Goal: Transaction & Acquisition: Purchase product/service

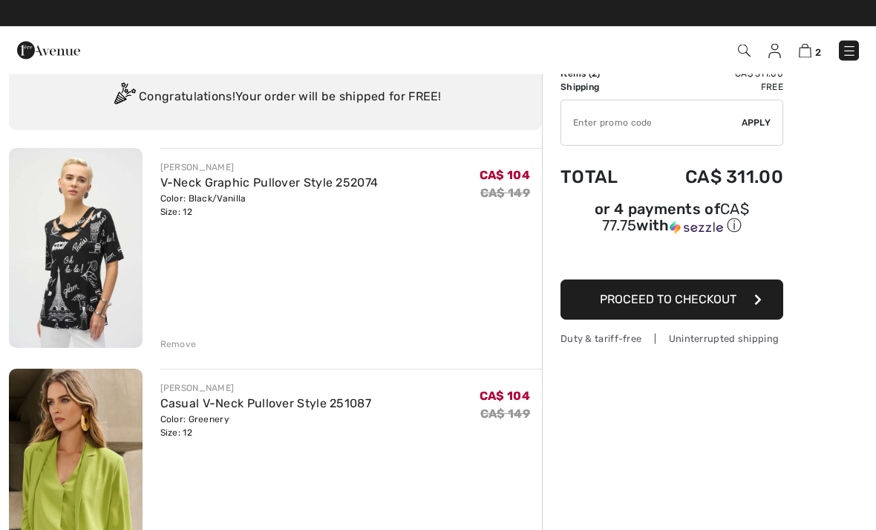
scroll to position [47, 0]
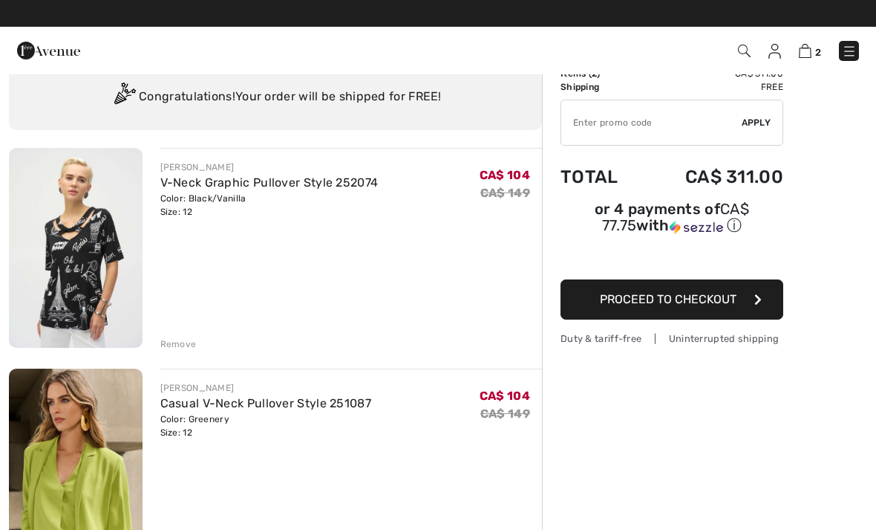
click at [100, 491] on img at bounding box center [76, 468] width 134 height 200
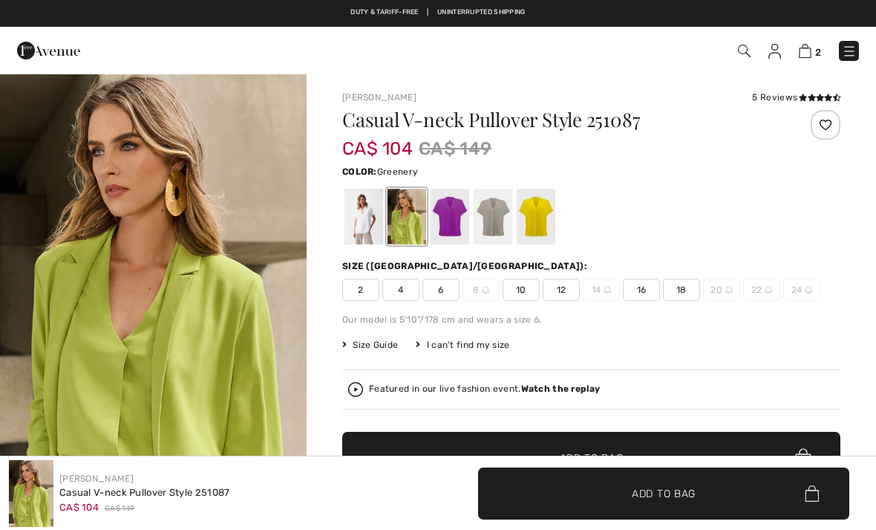
checkbox input "true"
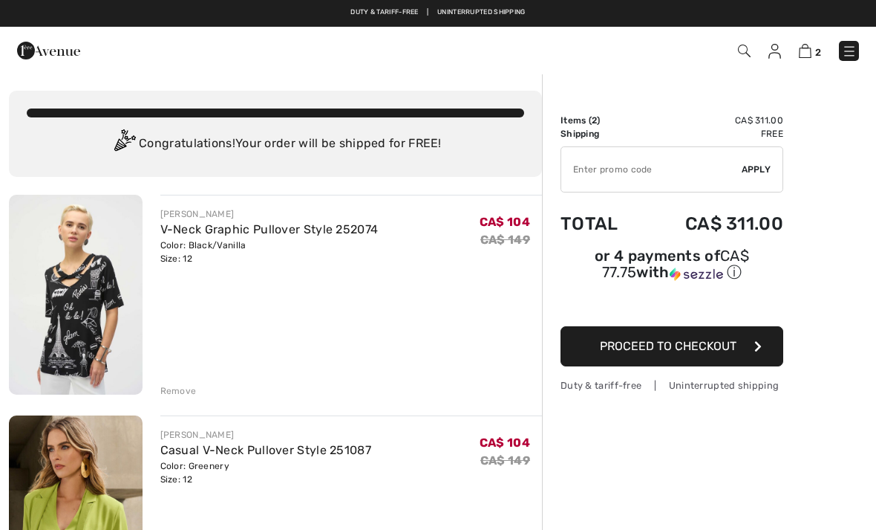
click at [809, 56] on img at bounding box center [805, 51] width 13 height 14
click at [850, 54] on img at bounding box center [849, 51] width 15 height 15
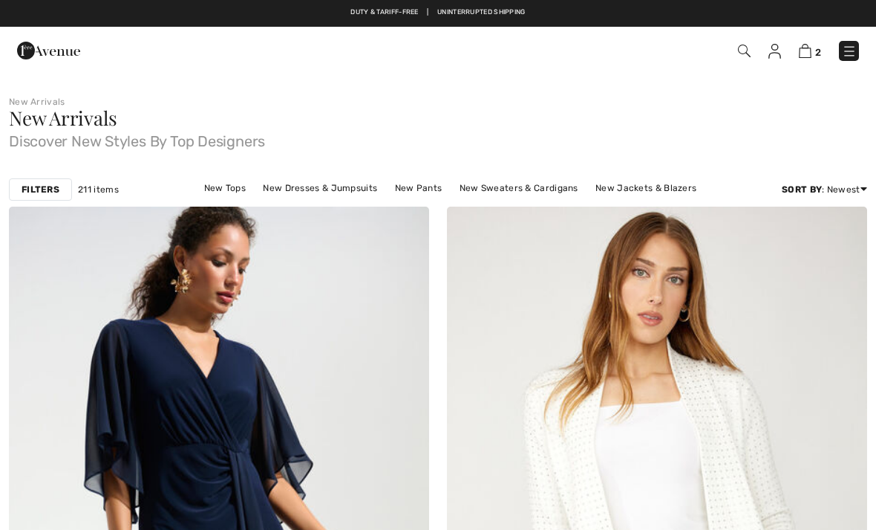
checkbox input "true"
click at [848, 54] on img at bounding box center [849, 51] width 15 height 15
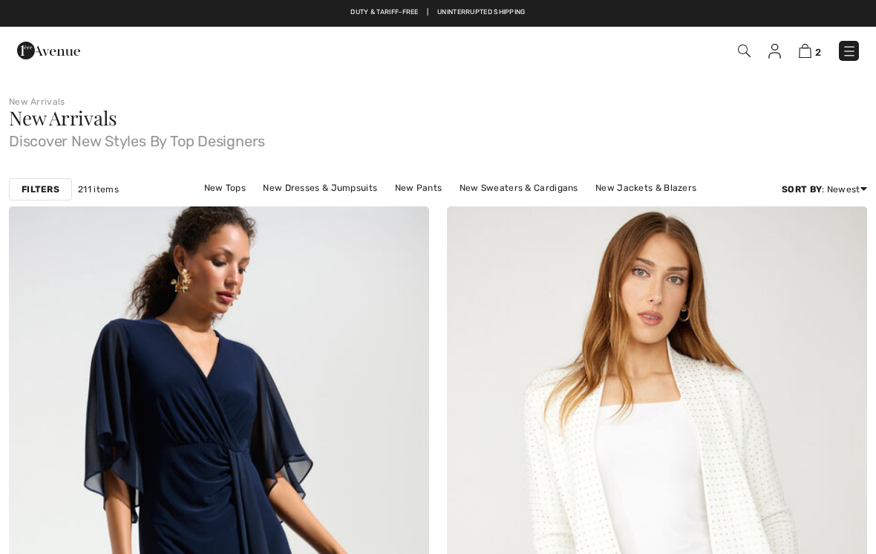
checkbox input "true"
click at [803, 56] on img at bounding box center [805, 51] width 13 height 14
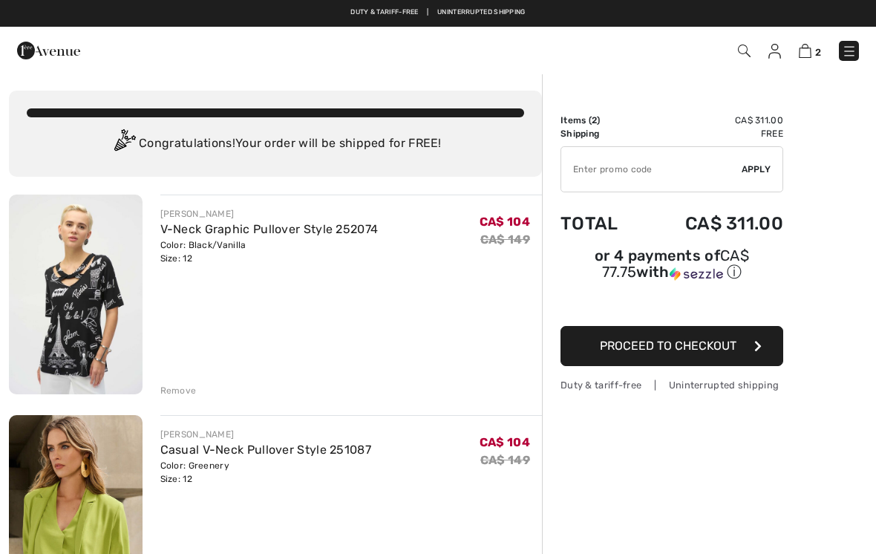
click at [584, 128] on td "Shipping" at bounding box center [602, 133] width 82 height 13
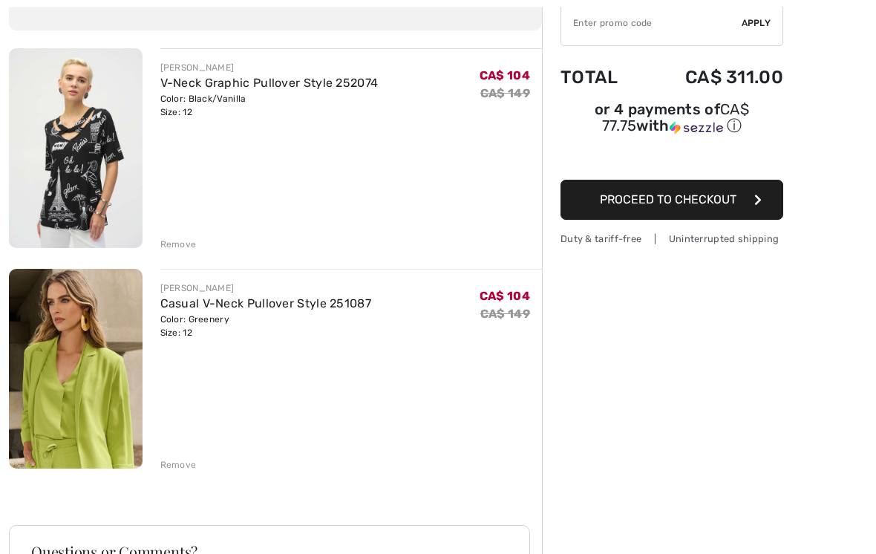
scroll to position [146, 0]
click at [185, 475] on div "JOSEPH RIBKOFF V-Neck Graphic Pullover Style 252074 Color: Black/Vanilla Size: …" at bounding box center [275, 456] width 533 height 817
click at [182, 482] on div "JOSEPH RIBKOFF V-Neck Graphic Pullover Style 252074 Color: Black/Vanilla Size: …" at bounding box center [275, 456] width 533 height 817
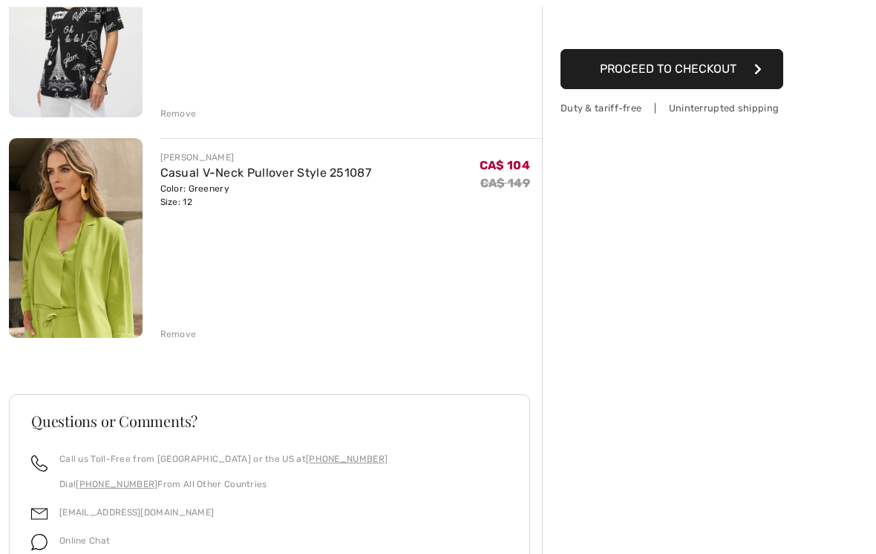
scroll to position [278, 0]
click at [175, 349] on div "JOSEPH RIBKOFF V-Neck Graphic Pullover Style 252074 Color: Black/Vanilla Size: …" at bounding box center [275, 325] width 533 height 817
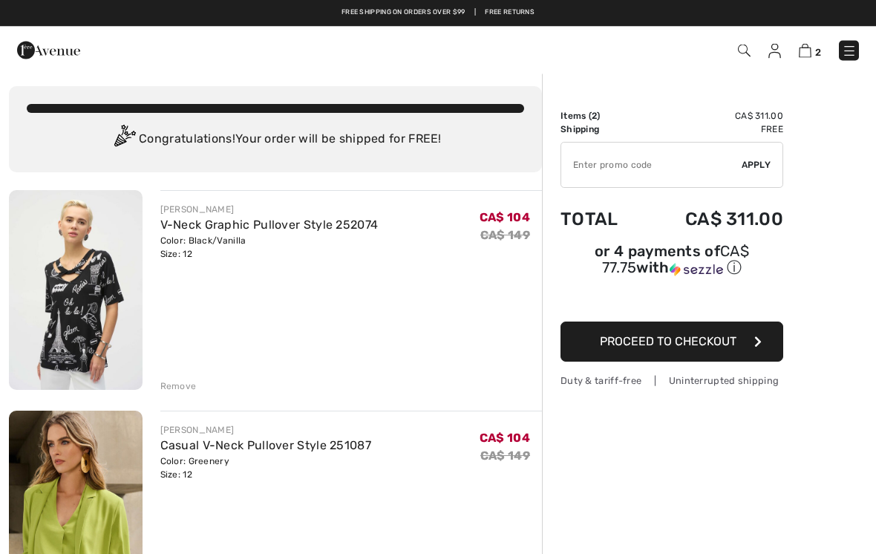
scroll to position [0, 0]
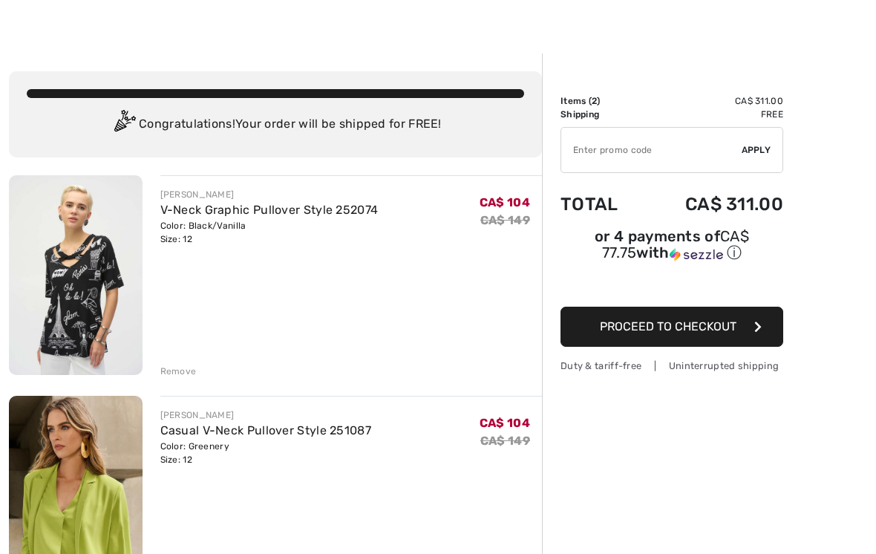
click at [342, 134] on div "Congratulations! Your order will be shipped for FREE!" at bounding box center [276, 125] width 498 height 30
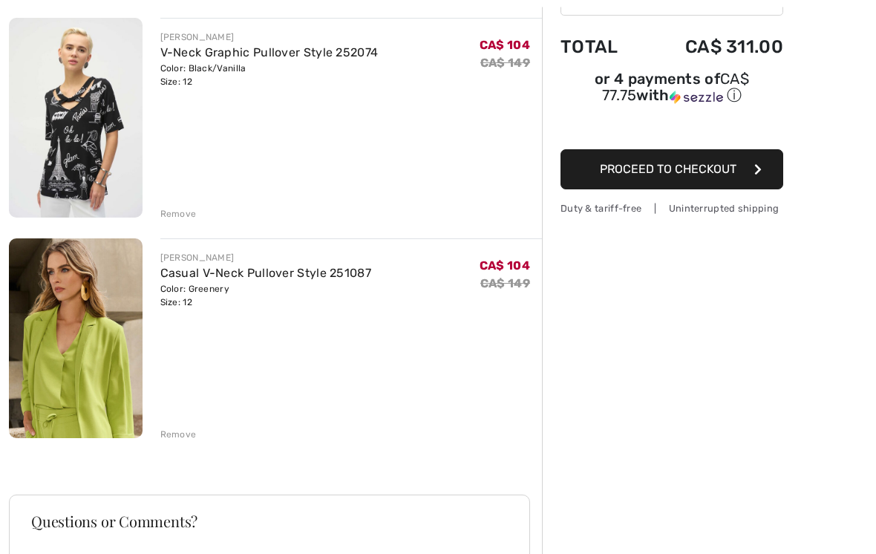
scroll to position [196, 0]
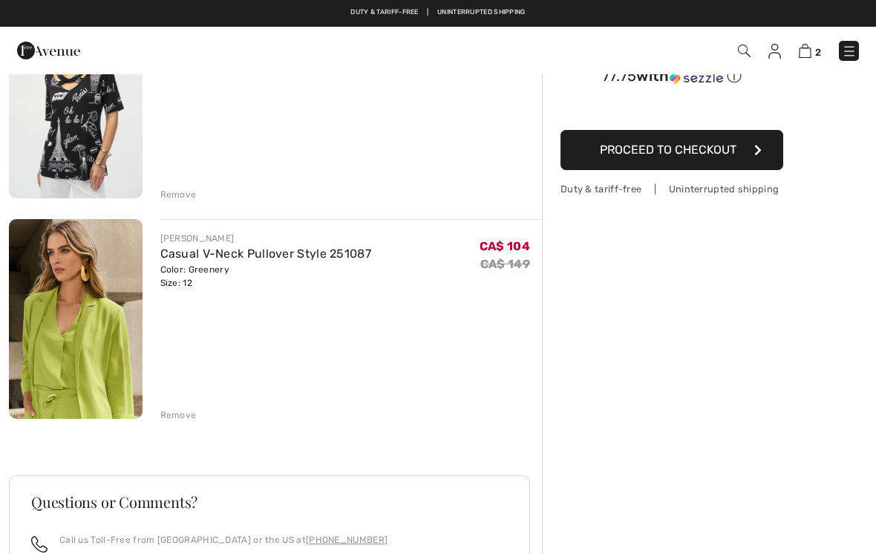
click at [171, 415] on div "Remove" at bounding box center [178, 414] width 36 height 13
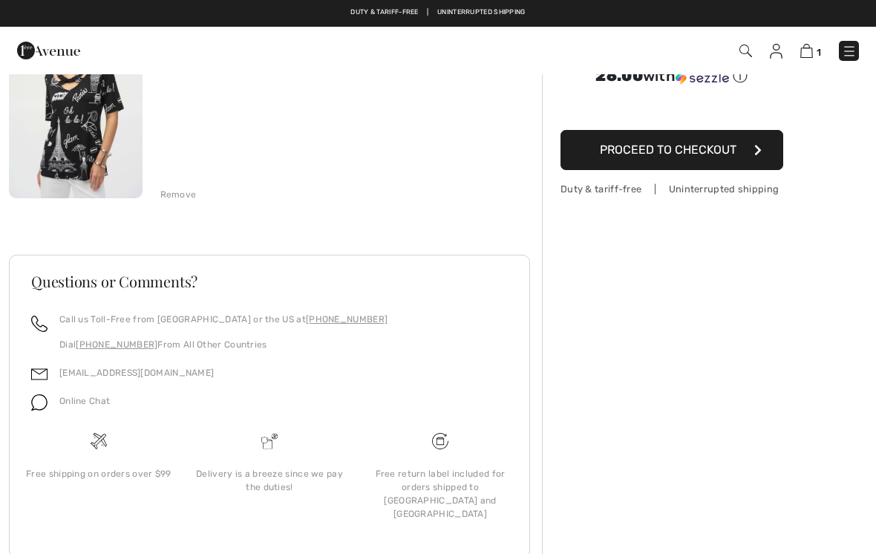
click at [633, 428] on div "Order Summary Details Items ( 1 ) CA$ 104.00 Promo code CA$ 0.00 Shipping Free …" at bounding box center [709, 236] width 334 height 718
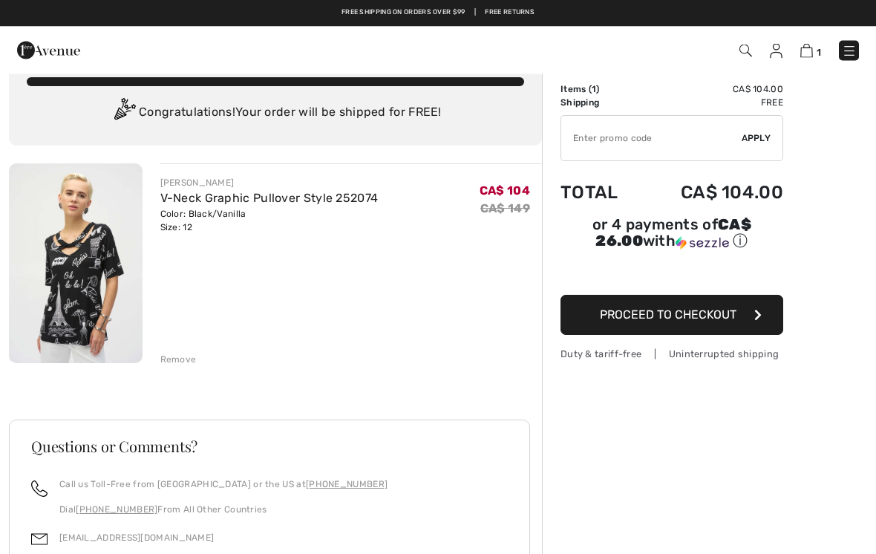
scroll to position [0, 0]
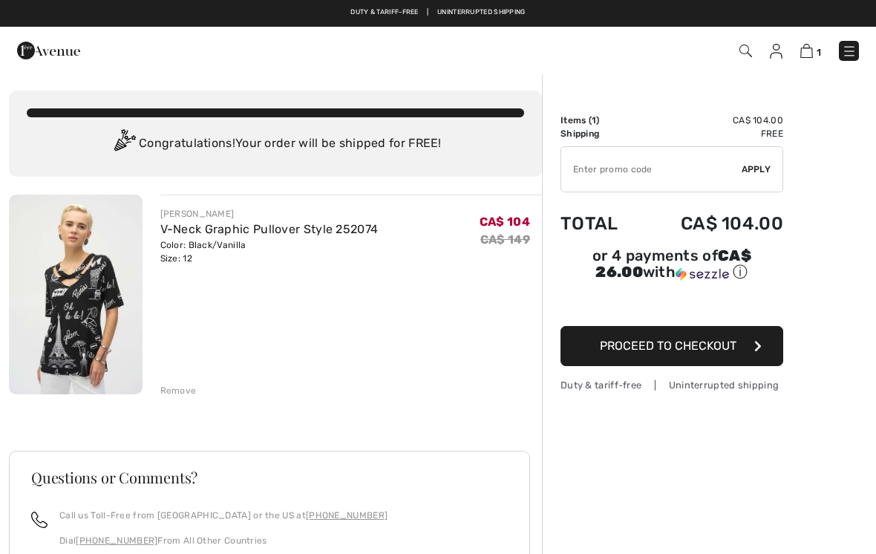
click at [97, 348] on img at bounding box center [76, 295] width 134 height 200
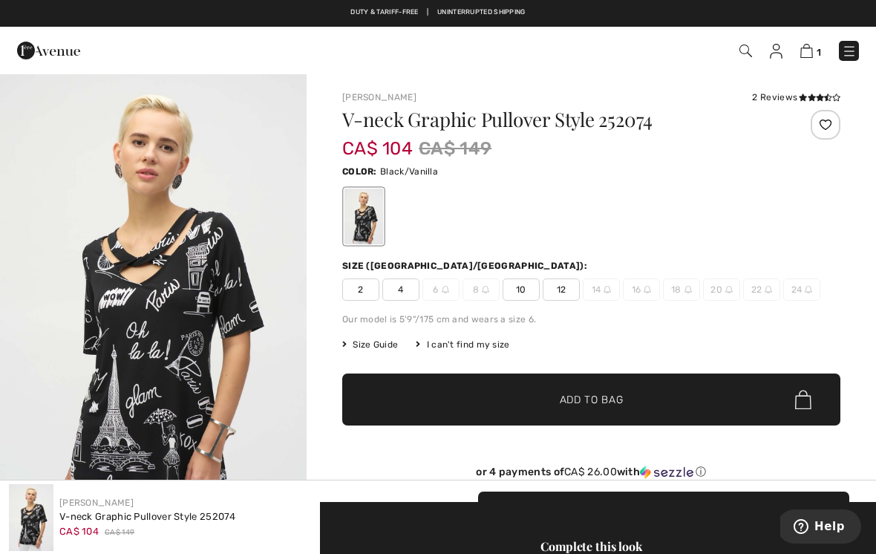
click at [558, 295] on span "12" at bounding box center [561, 289] width 37 height 22
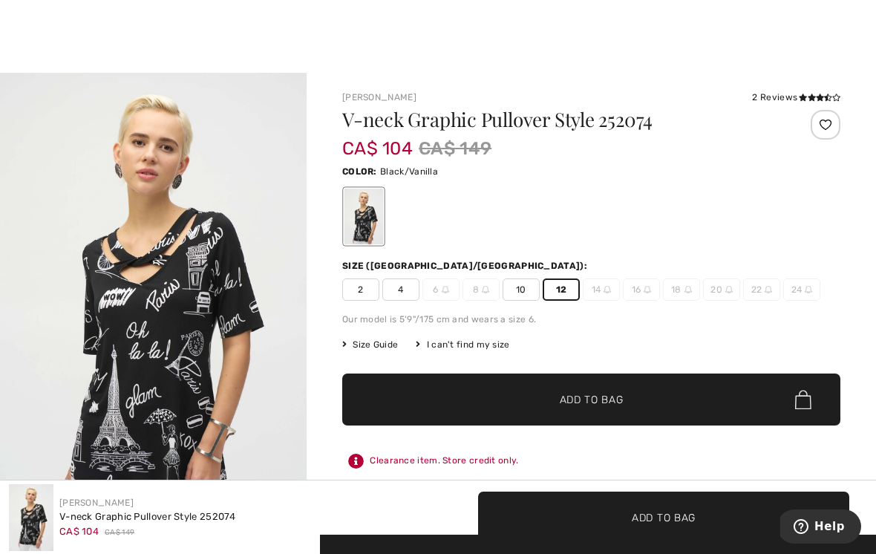
click at [584, 406] on span "Add to Bag" at bounding box center [592, 400] width 64 height 16
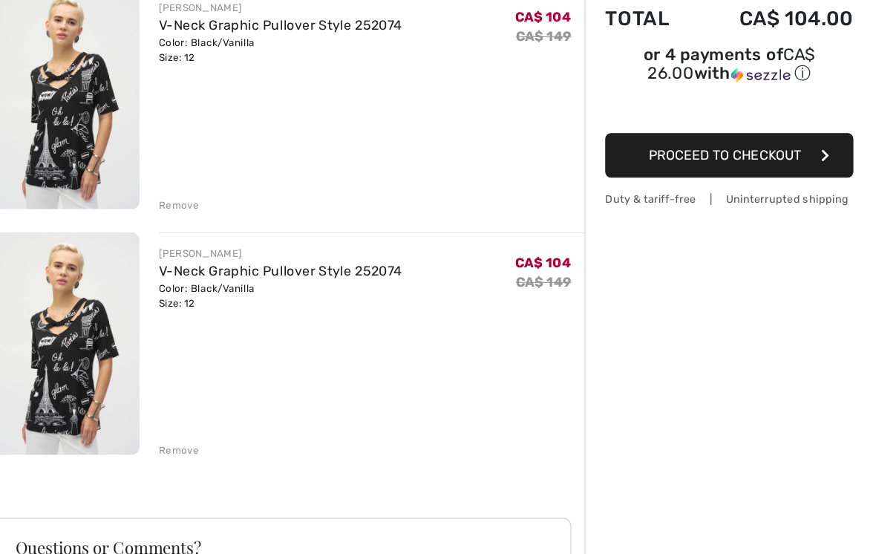
scroll to position [171, 0]
click at [163, 413] on div "[PERSON_NAME] V-Neck Graphic Pullover Style 252074 Color: Black/Vanilla Size: 1…" at bounding box center [275, 432] width 533 height 817
click at [165, 434] on div "Remove" at bounding box center [178, 440] width 36 height 13
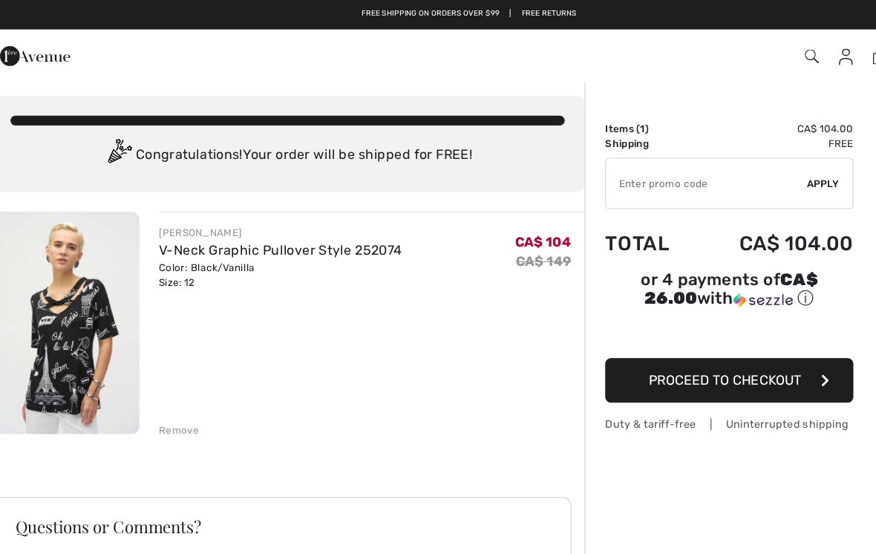
scroll to position [0, 0]
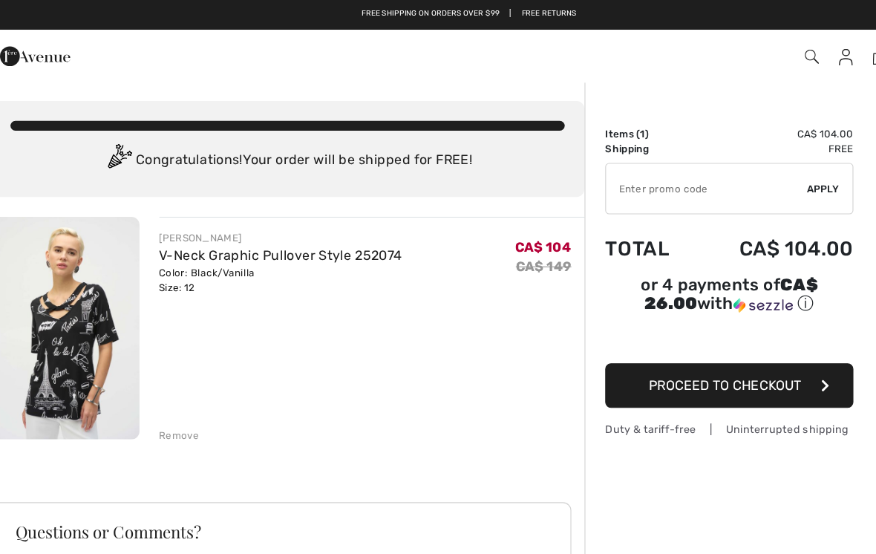
click at [31, 56] on img at bounding box center [48, 51] width 63 height 30
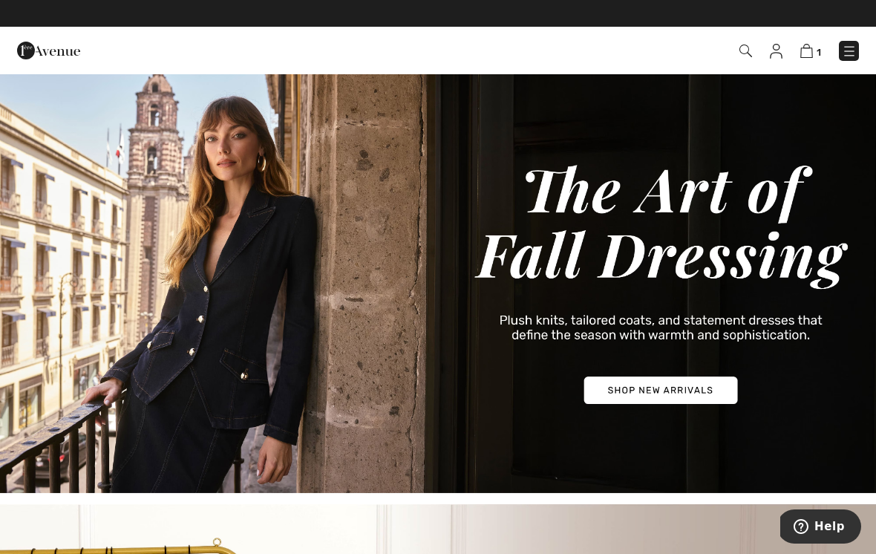
click at [770, 59] on link at bounding box center [776, 51] width 13 height 18
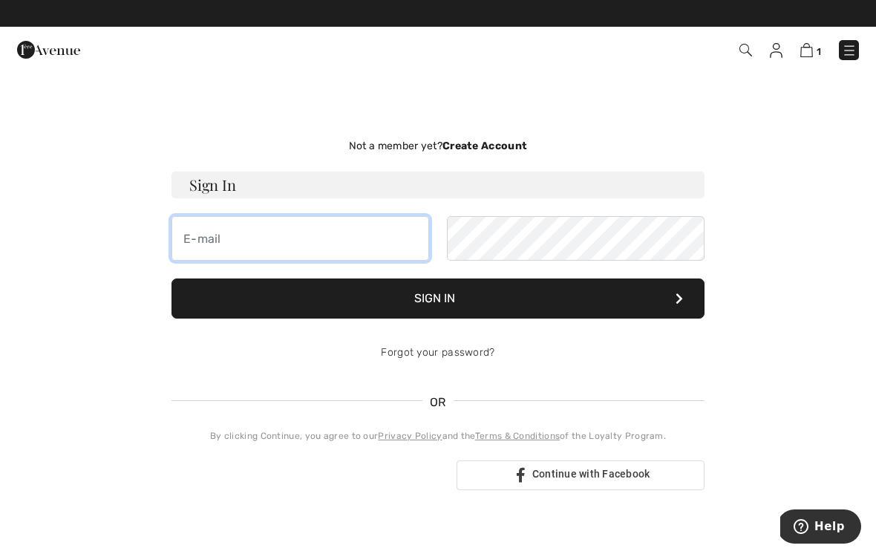
type input "[EMAIL_ADDRESS][DOMAIN_NAME]"
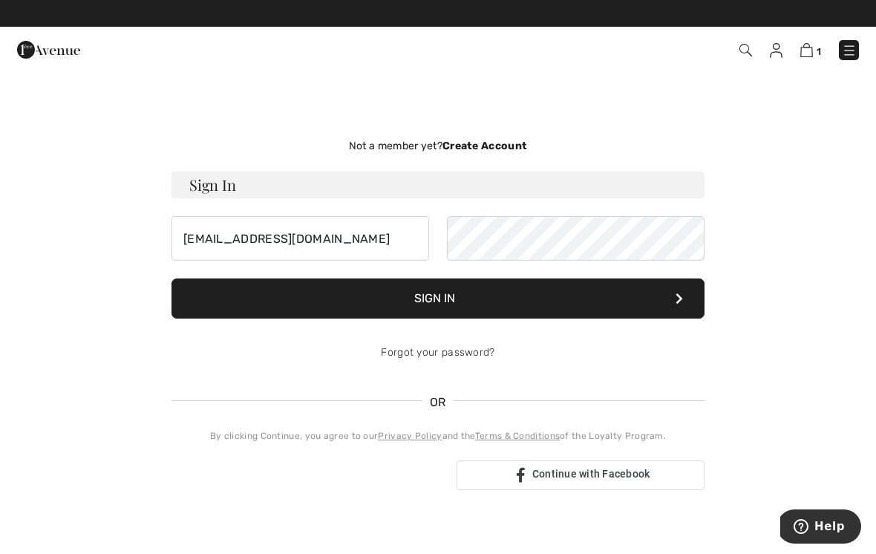
click at [438, 299] on button "Sign In" at bounding box center [438, 298] width 533 height 40
click at [444, 309] on button "Sign In" at bounding box center [438, 298] width 533 height 40
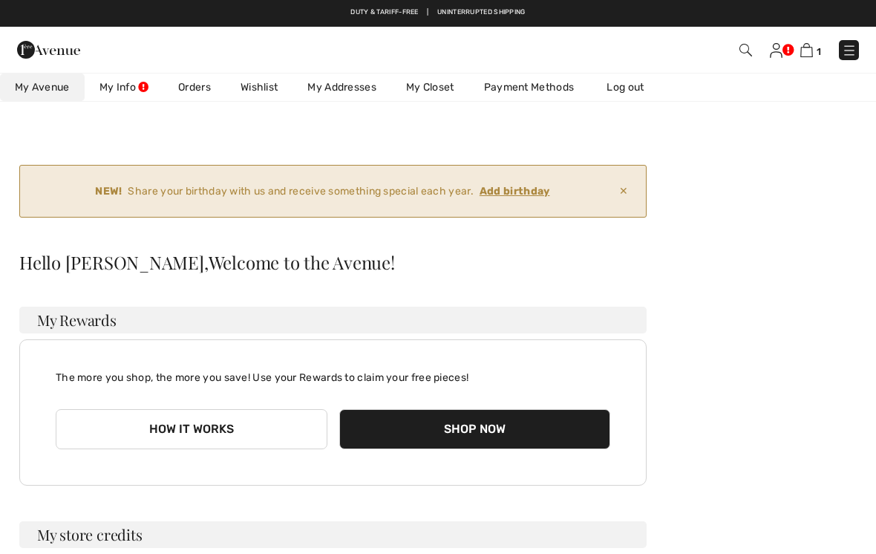
click at [532, 550] on div "Hello [PERSON_NAME], Welcome to the Avenue! My Rewards The more you shop, the m…" at bounding box center [333, 456] width 628 height 406
click at [772, 56] on img at bounding box center [776, 50] width 13 height 15
click at [535, 550] on div "Hello [PERSON_NAME], Welcome to the Avenue! My Rewards The more you shop, the m…" at bounding box center [333, 456] width 628 height 406
click at [46, 85] on span "My Avenue" at bounding box center [42, 87] width 55 height 13
click at [358, 94] on link "My Addresses" at bounding box center [342, 87] width 99 height 27
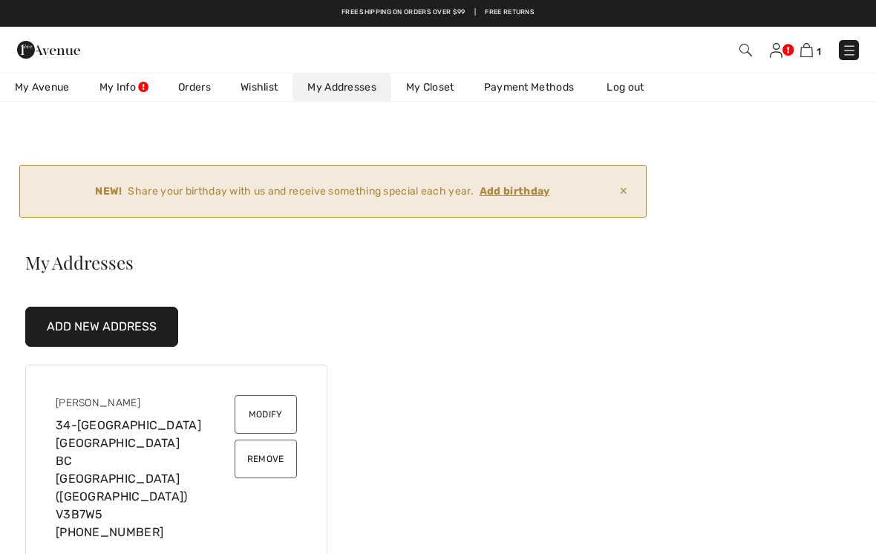
click at [438, 129] on div "Duty & tariff-free | Uninterrupted shipping Free shipping on orders over $99 | …" at bounding box center [438, 481] width 876 height 962
click at [742, 56] on img at bounding box center [746, 50] width 13 height 13
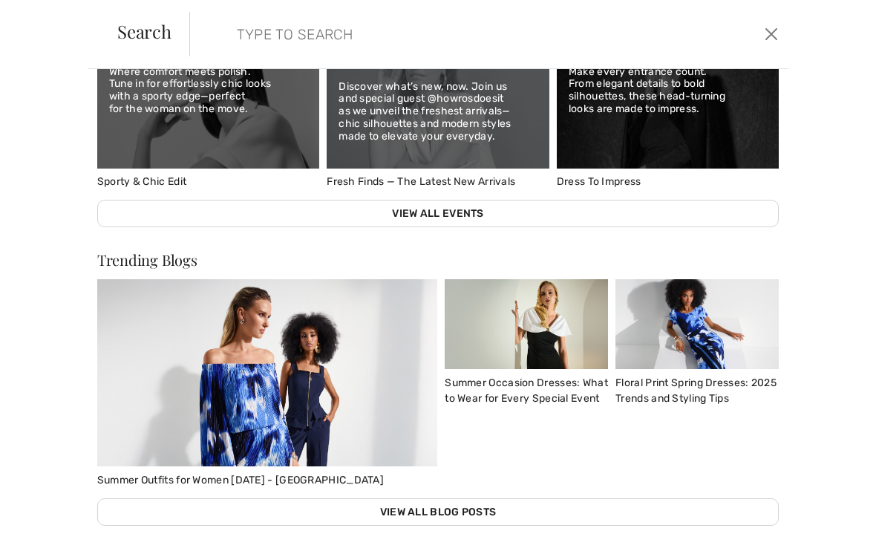
scroll to position [576, 0]
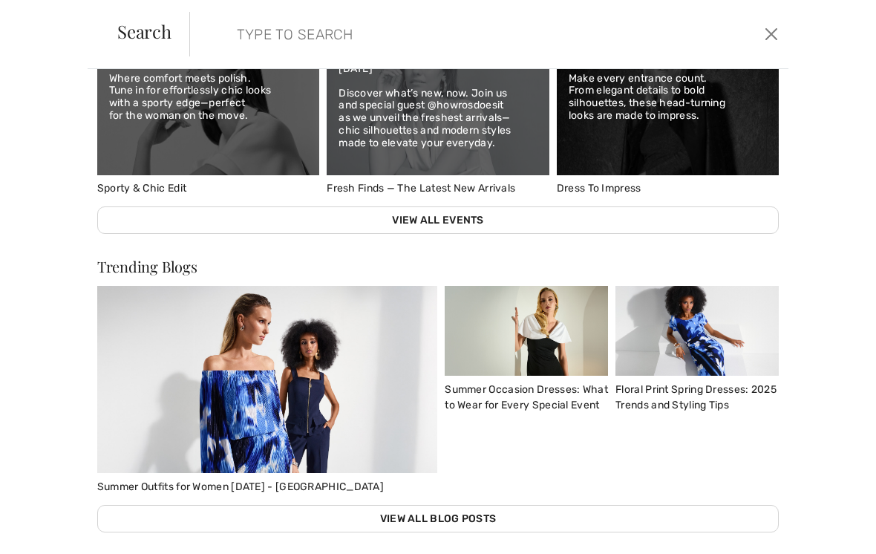
click at [149, 40] on span "Search" at bounding box center [144, 31] width 54 height 18
click at [283, 50] on input "search" at bounding box center [427, 34] width 402 height 45
type input "Sale"
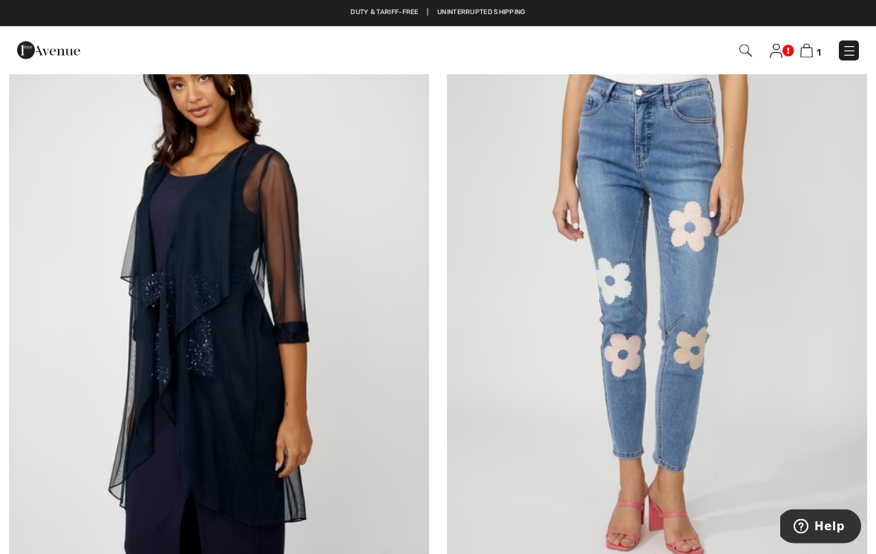
scroll to position [205, 0]
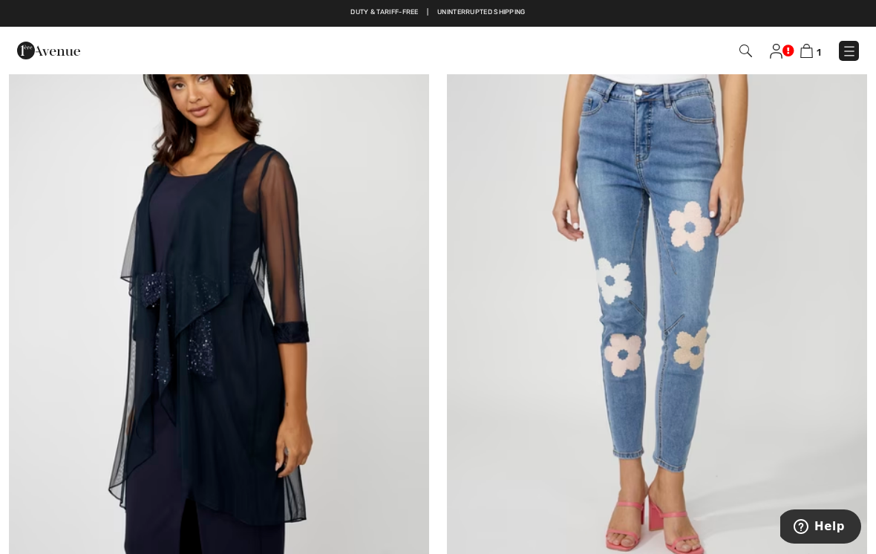
click at [665, 418] on img at bounding box center [657, 316] width 420 height 631
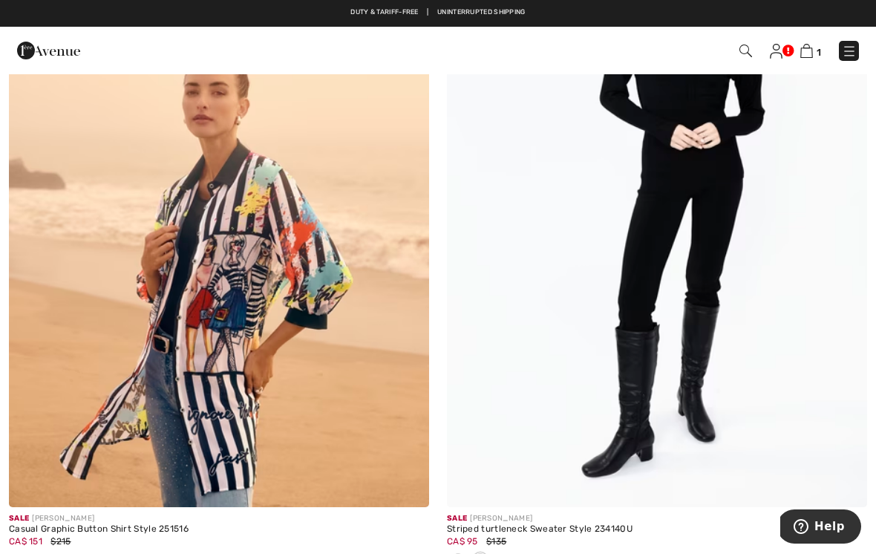
scroll to position [3106, 0]
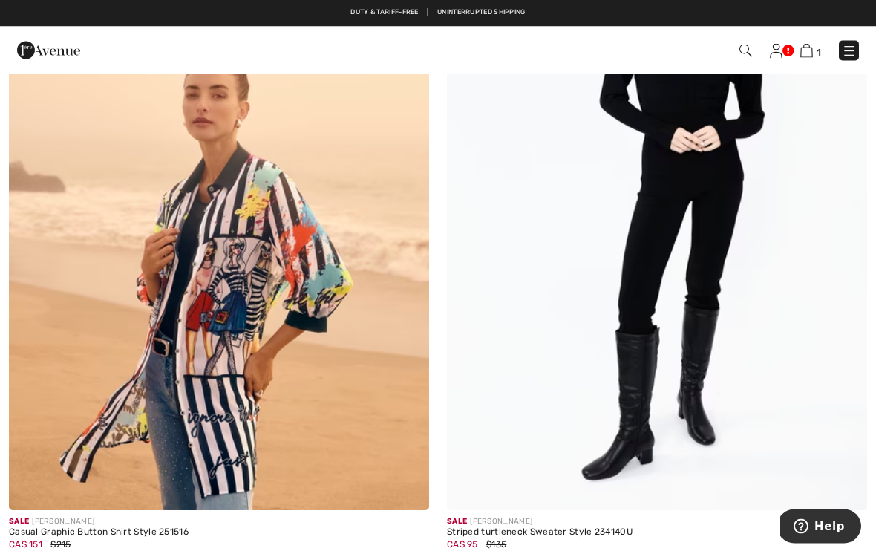
click at [672, 310] on img at bounding box center [657, 195] width 420 height 631
click at [662, 238] on img at bounding box center [657, 195] width 420 height 631
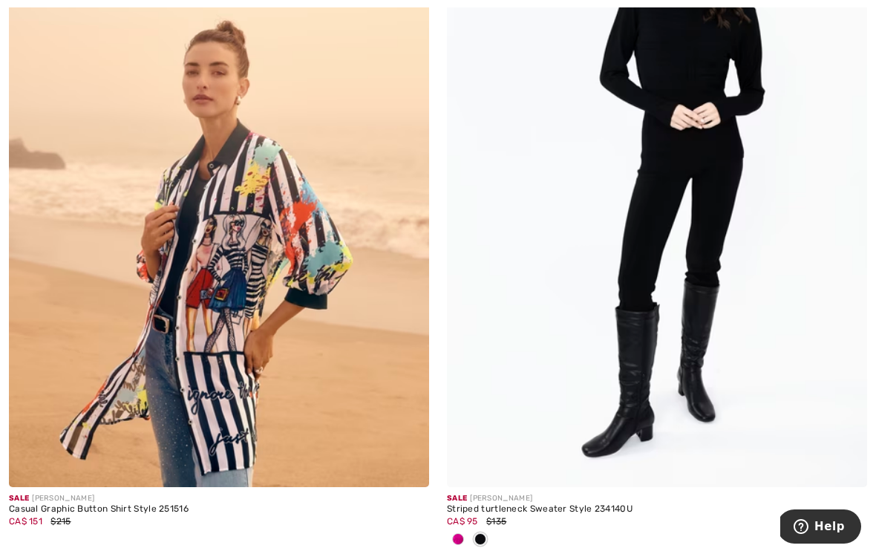
click at [660, 232] on img at bounding box center [657, 172] width 420 height 631
click at [685, 265] on img at bounding box center [657, 172] width 420 height 631
click at [784, 292] on img at bounding box center [657, 172] width 420 height 631
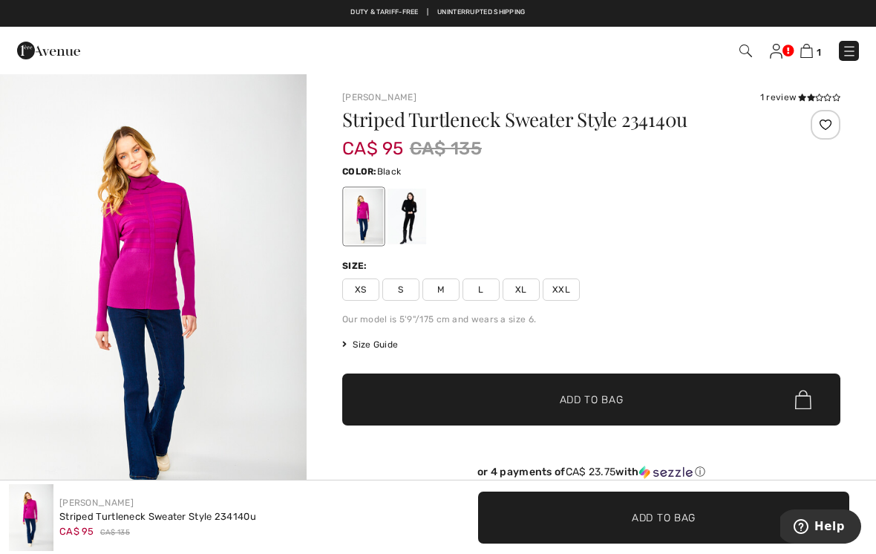
click at [383, 350] on span "Size Guide" at bounding box center [370, 344] width 56 height 13
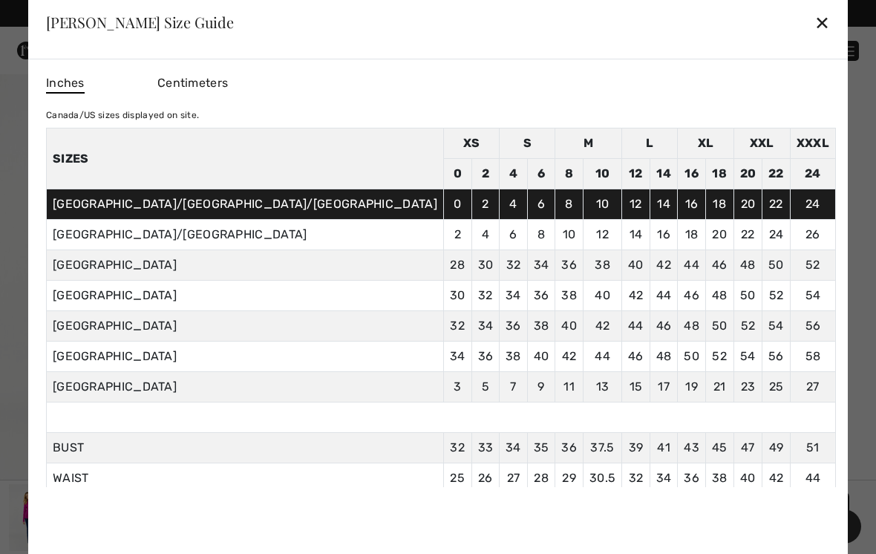
scroll to position [16, 0]
click at [792, 261] on div at bounding box center [438, 277] width 876 height 554
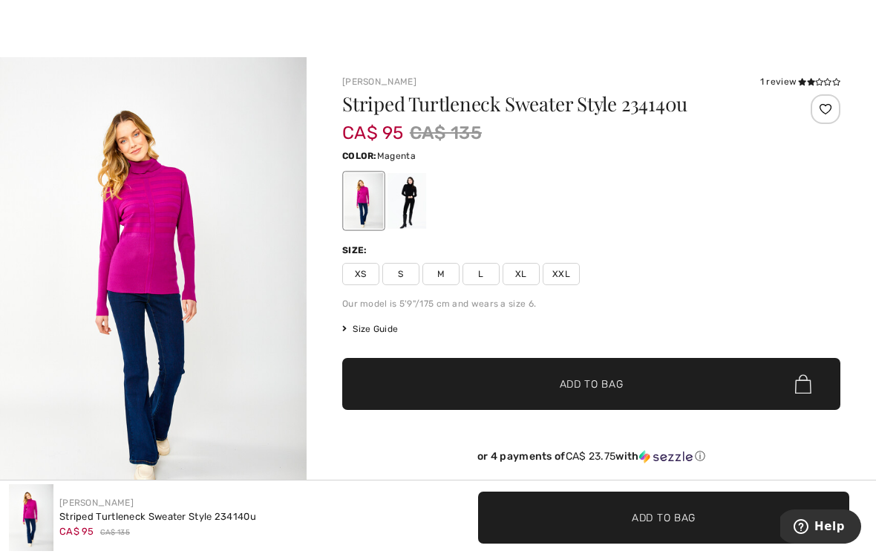
click at [484, 278] on span "L" at bounding box center [481, 274] width 37 height 22
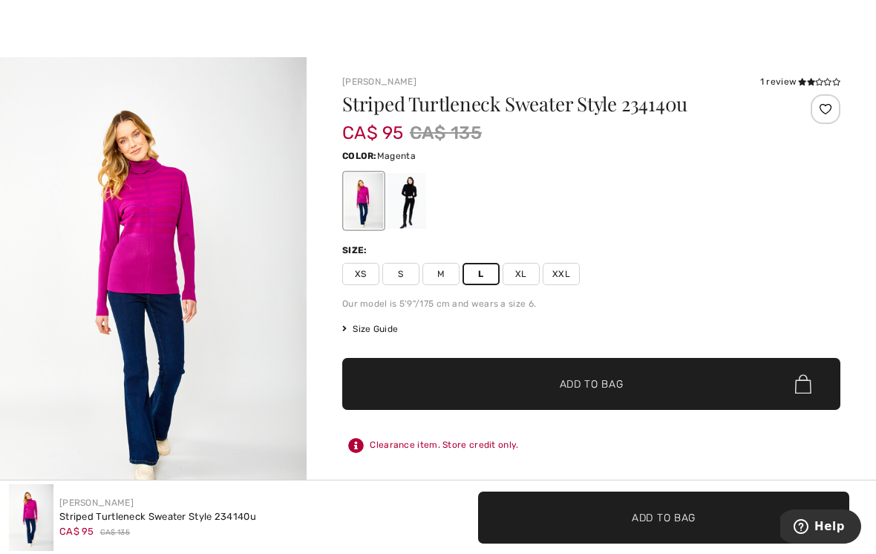
click at [582, 391] on span "Add to Bag" at bounding box center [592, 385] width 64 height 16
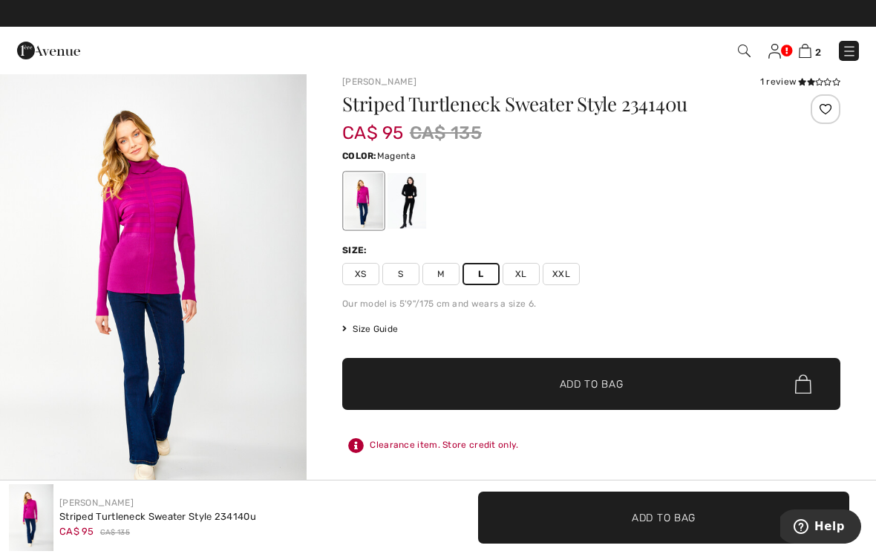
scroll to position [12, 0]
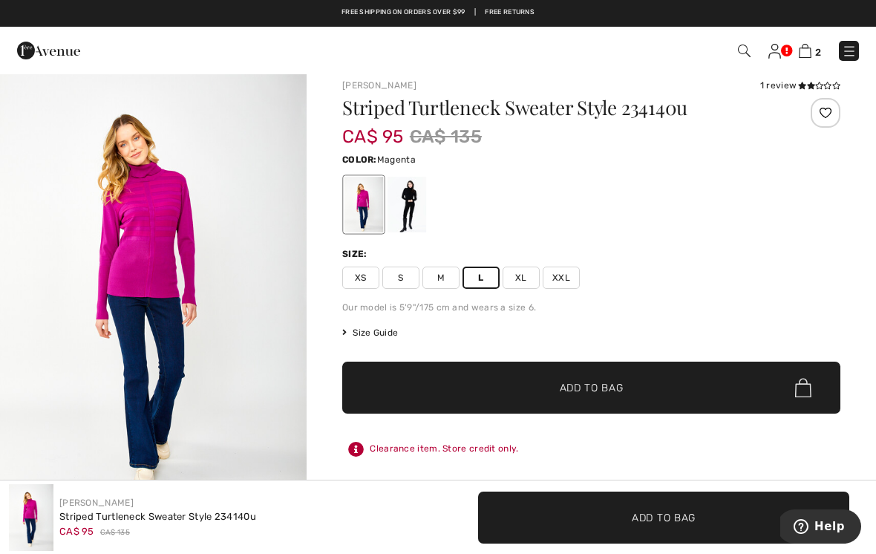
click at [403, 193] on div at bounding box center [407, 205] width 39 height 56
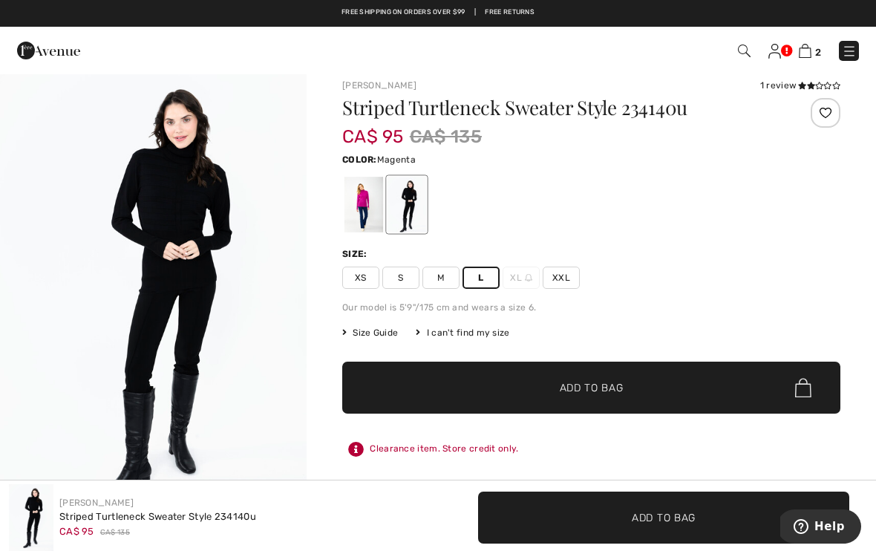
click at [366, 221] on div at bounding box center [364, 205] width 39 height 56
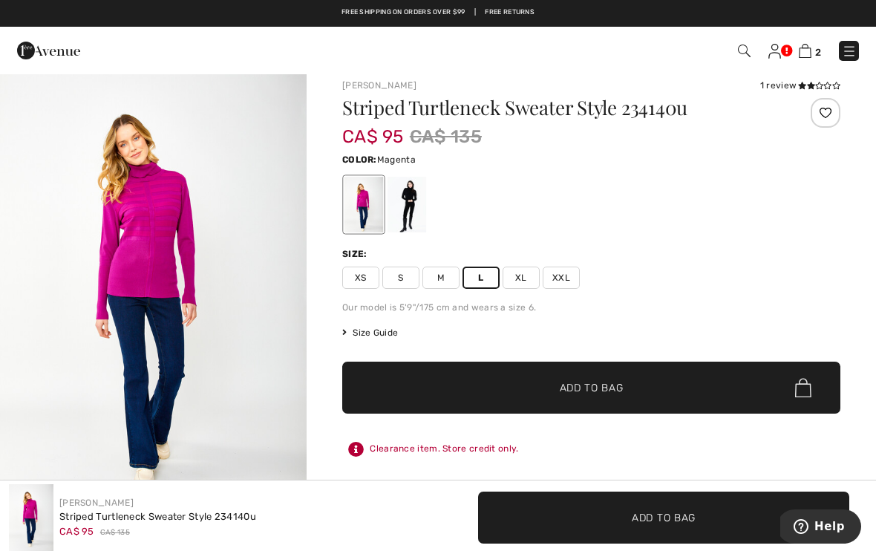
click at [407, 218] on div at bounding box center [407, 205] width 39 height 56
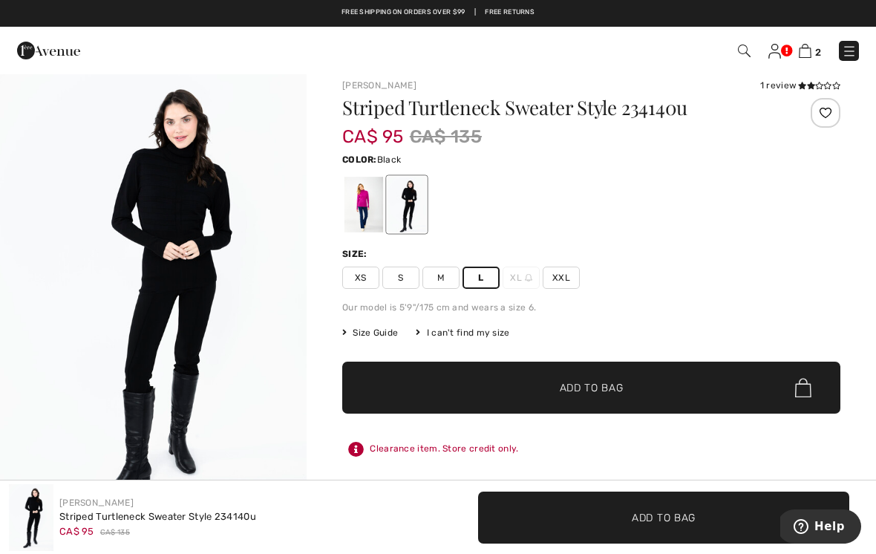
click at [480, 282] on span "L" at bounding box center [481, 278] width 37 height 22
click at [594, 397] on span "✔ Added to Bag Add to Bag" at bounding box center [591, 388] width 498 height 52
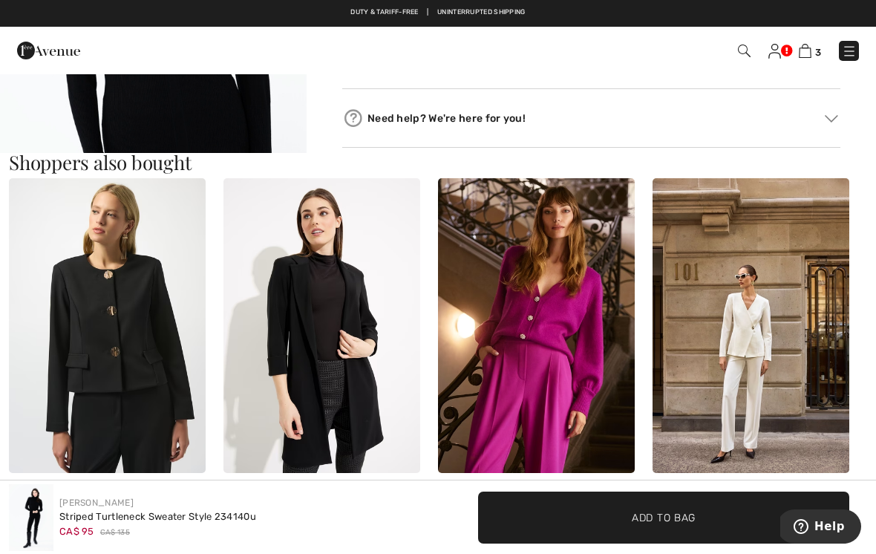
scroll to position [715, 0]
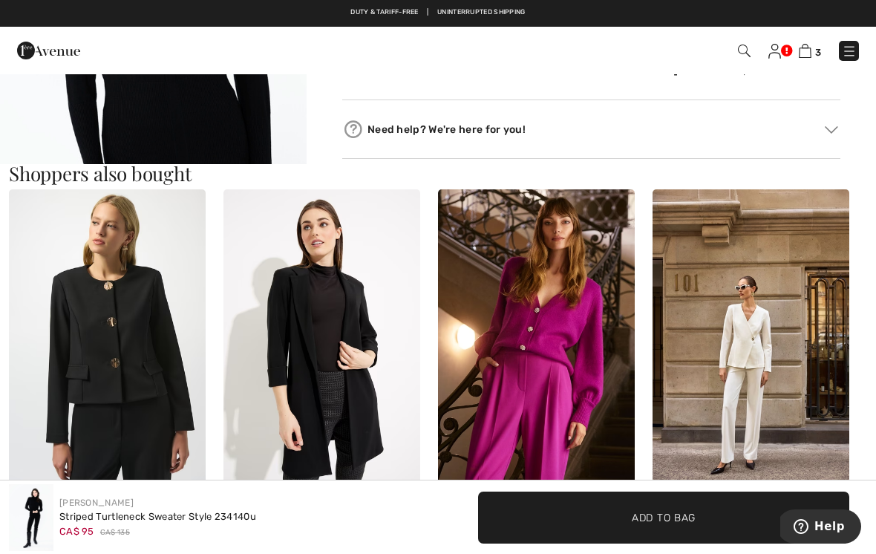
click at [365, 384] on img at bounding box center [322, 337] width 197 height 296
click at [229, 278] on img "2 / 4" at bounding box center [153, 48] width 307 height 460
click at [227, 390] on img at bounding box center [153, 378] width 307 height 460
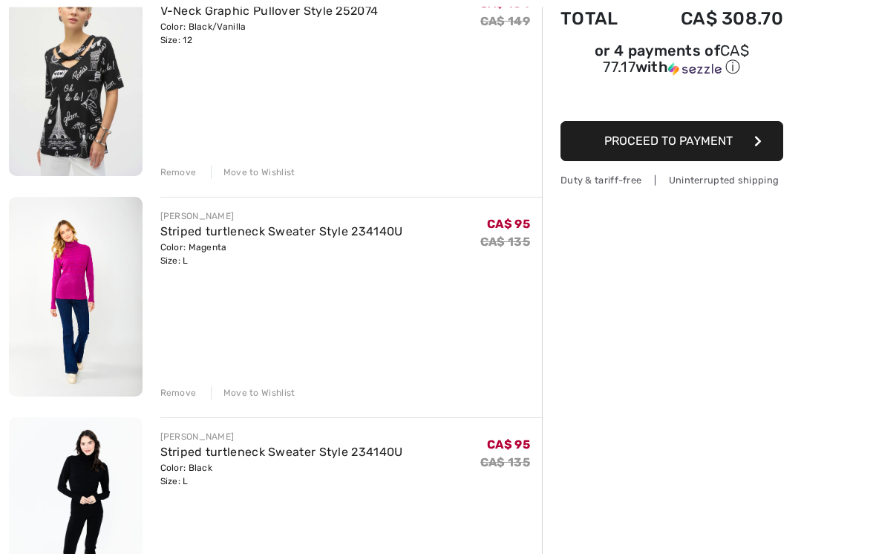
scroll to position [221, 0]
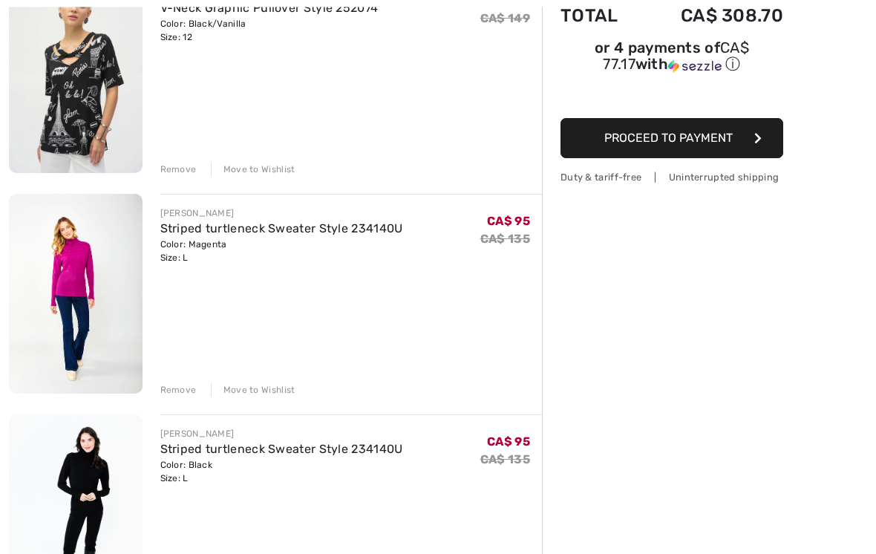
click at [483, 359] on div "[PERSON_NAME] Striped turtleneck Sweater Style 234140U Color: Magenta Size: L F…" at bounding box center [351, 296] width 382 height 203
click at [177, 390] on div "Remove" at bounding box center [178, 389] width 36 height 13
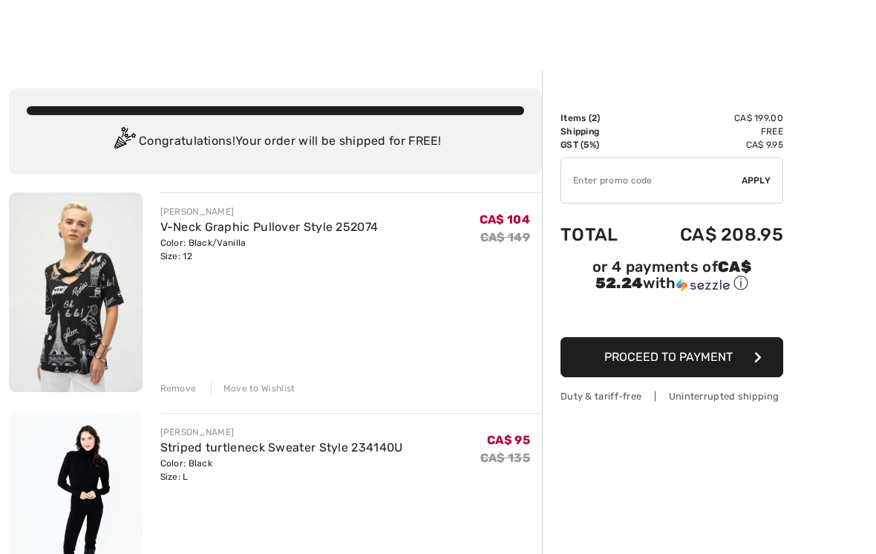
scroll to position [0, 0]
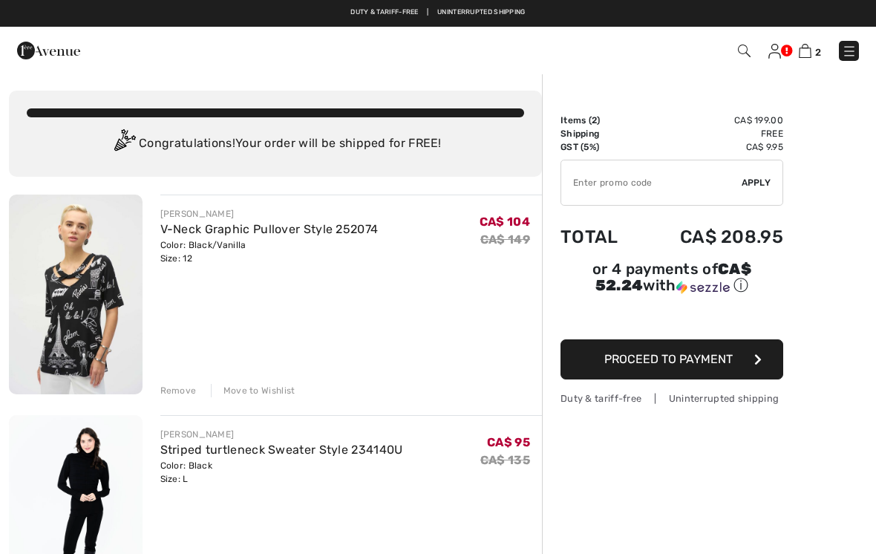
click at [739, 57] on img at bounding box center [744, 51] width 13 height 13
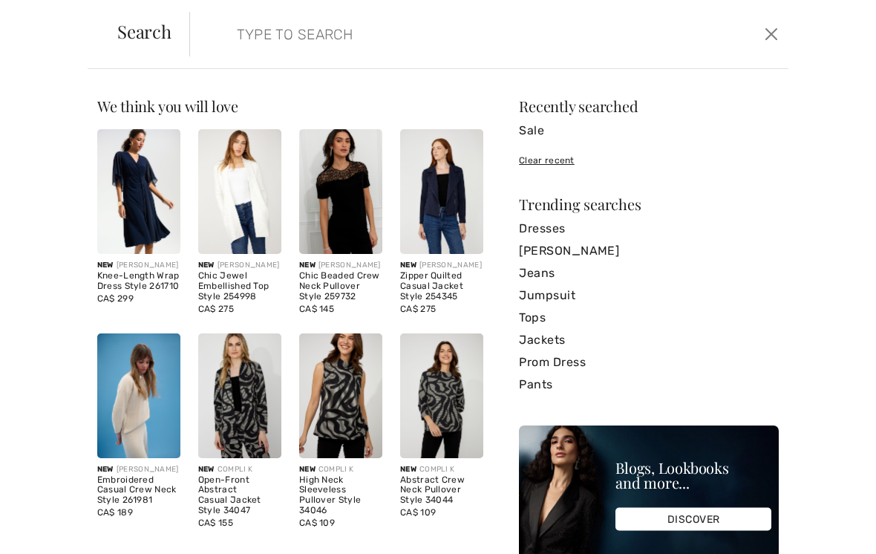
click at [333, 51] on input "search" at bounding box center [427, 34] width 402 height 45
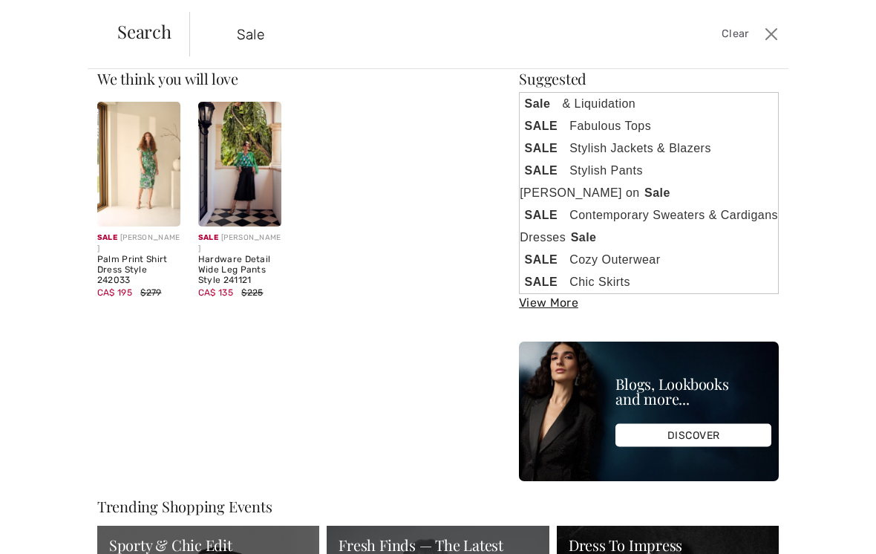
scroll to position [35, 0]
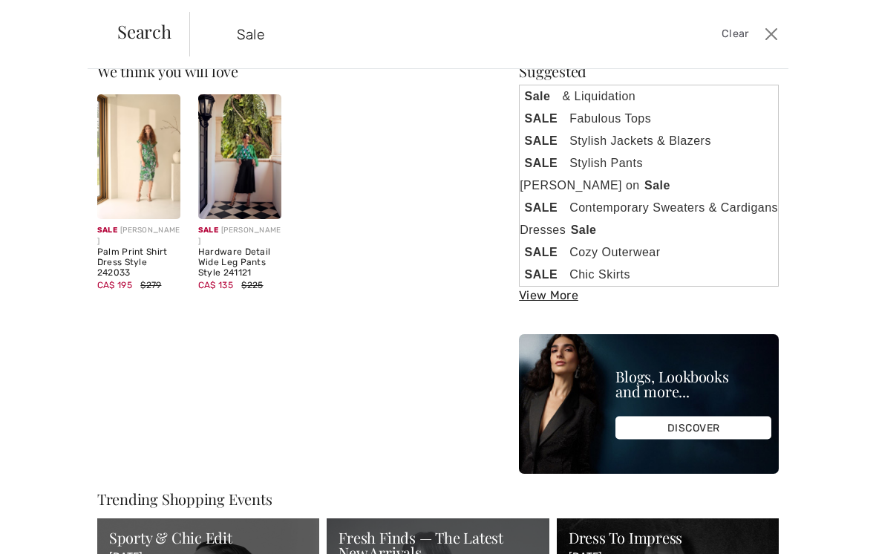
type input "Sale"
click at [598, 106] on link "Sale & Liquidation" at bounding box center [649, 96] width 258 height 22
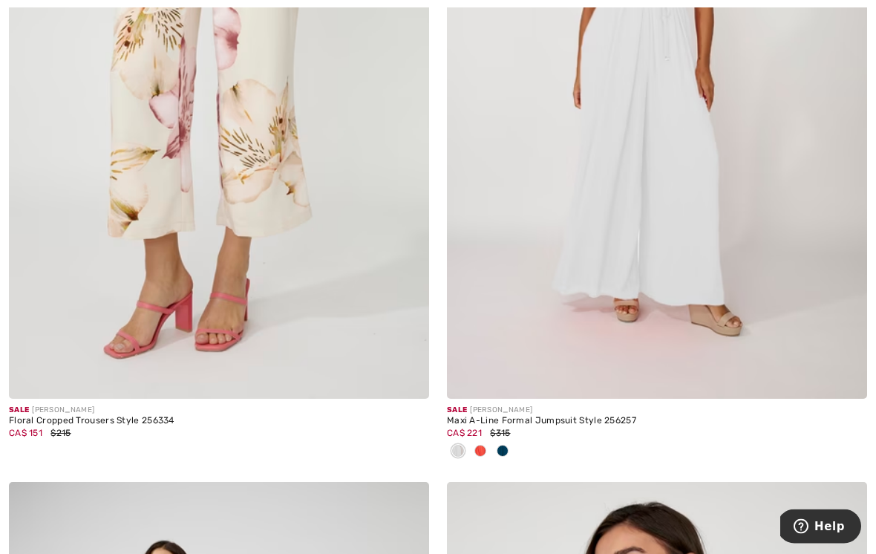
scroll to position [5447, 0]
click at [147, 416] on div "Floral Cropped Trousers Style 256334" at bounding box center [219, 421] width 420 height 10
click at [212, 318] on img at bounding box center [219, 83] width 420 height 631
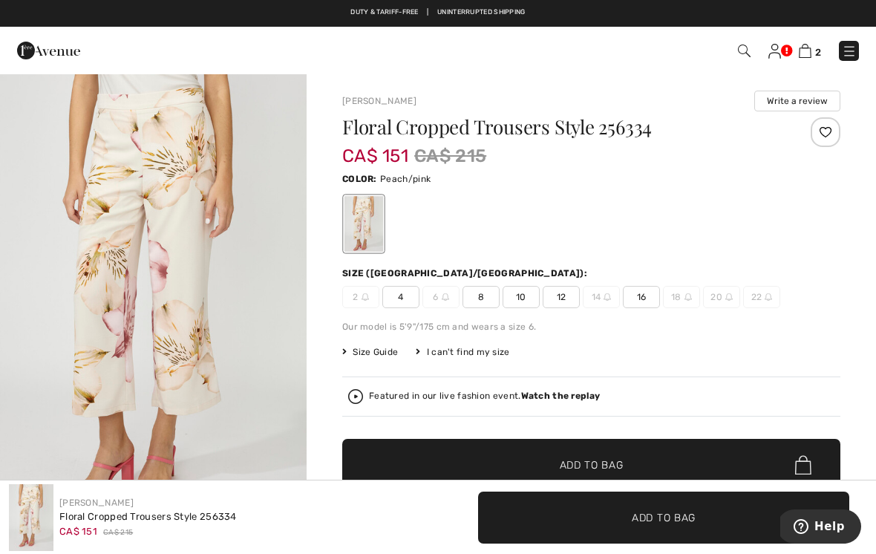
click at [561, 304] on span "12" at bounding box center [561, 297] width 37 height 22
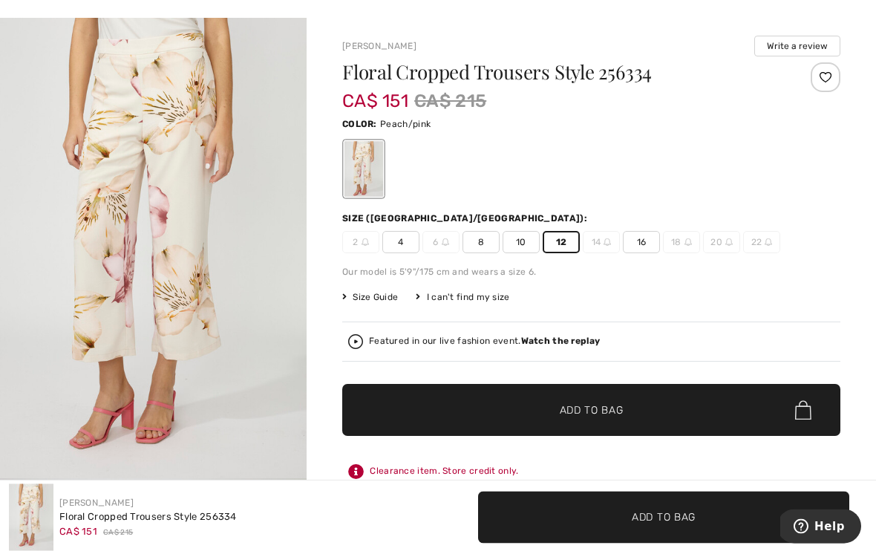
scroll to position [55, 0]
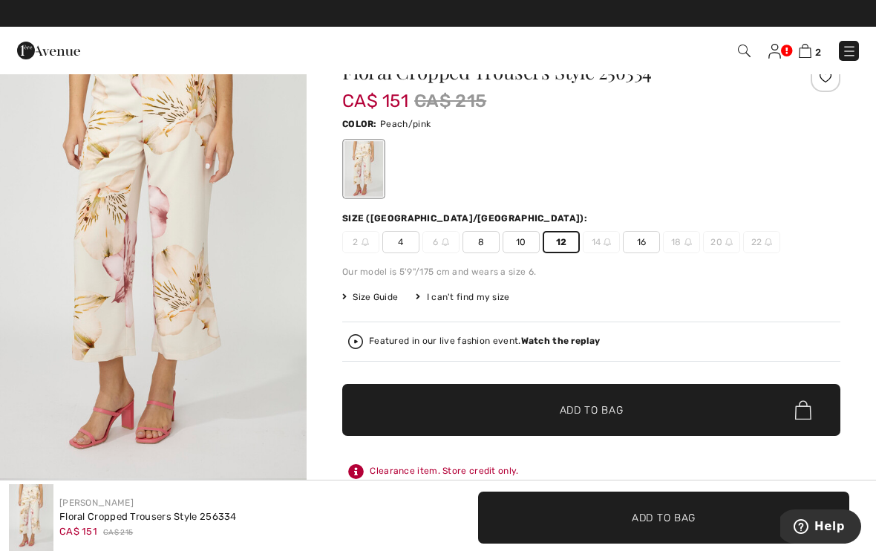
click at [584, 408] on span "Add to Bag" at bounding box center [592, 411] width 64 height 16
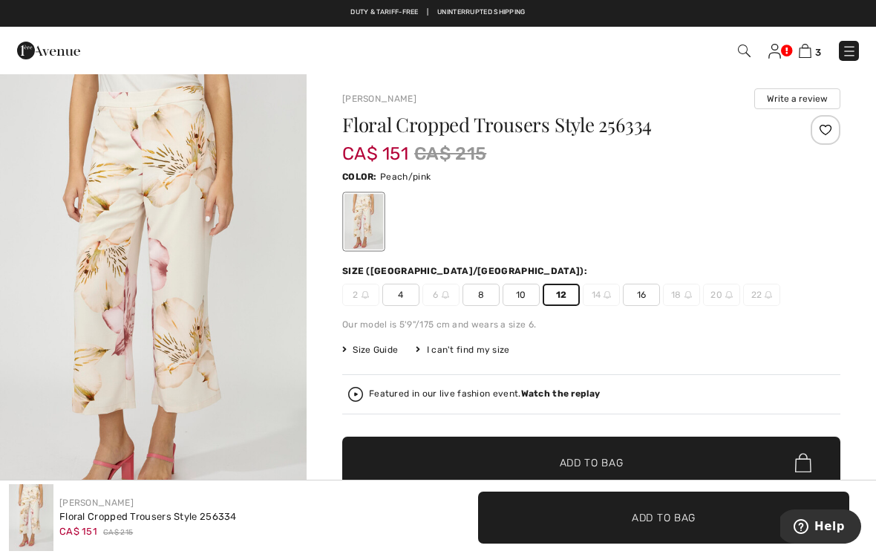
scroll to position [0, 0]
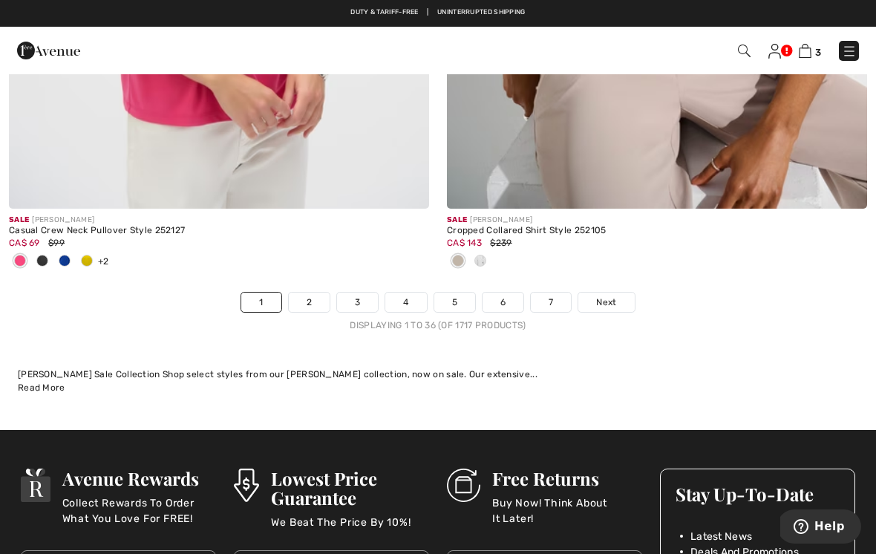
scroll to position [12739, 0]
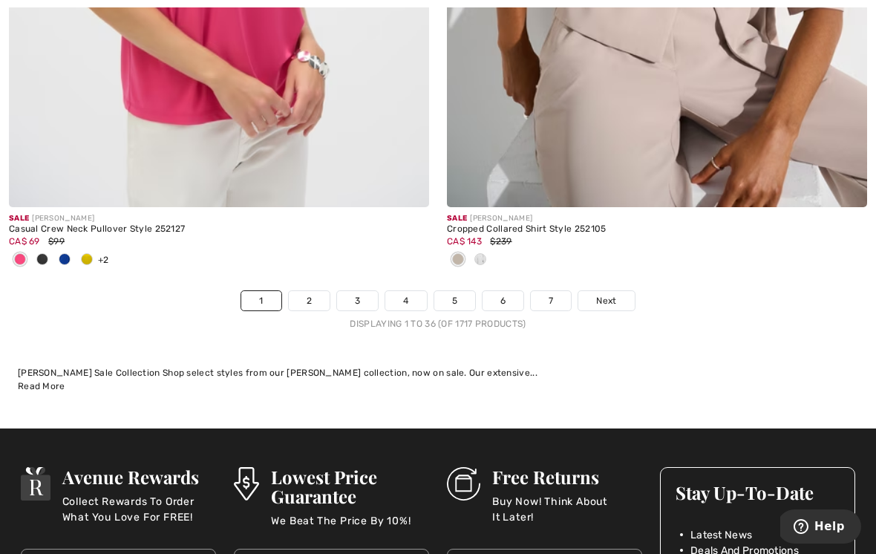
click at [616, 294] on span "Next" at bounding box center [606, 300] width 20 height 13
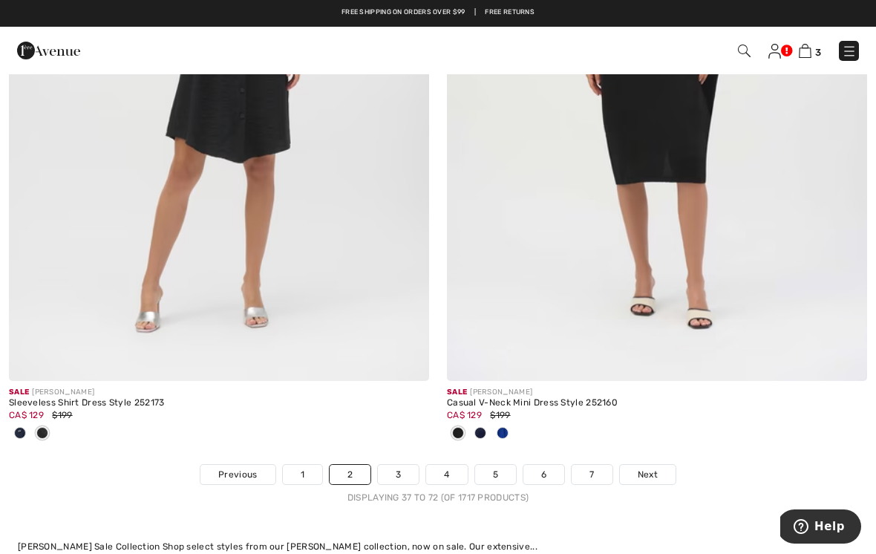
scroll to position [12762, 0]
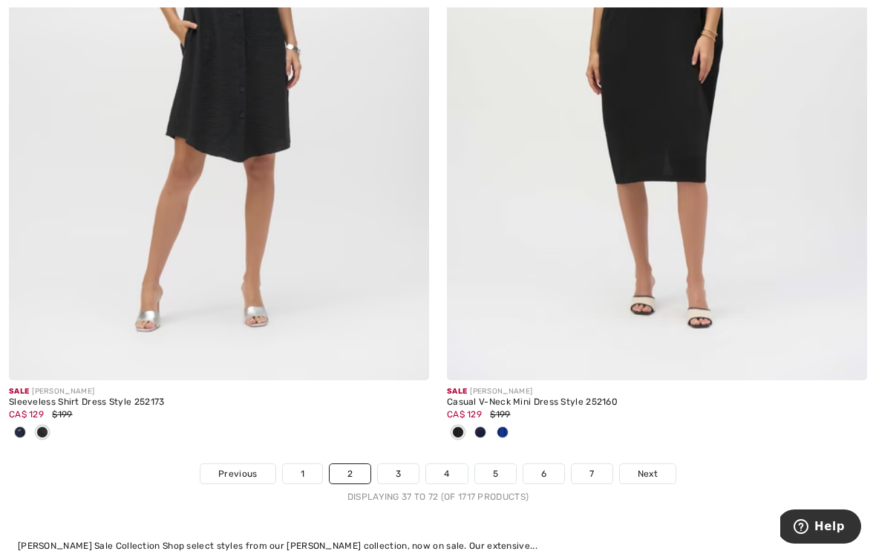
click at [648, 467] on span "Next" at bounding box center [648, 473] width 20 height 13
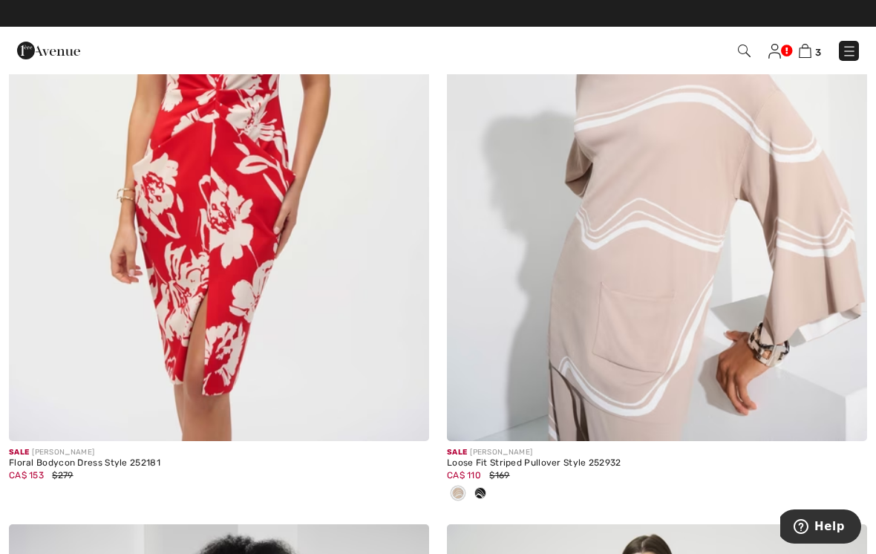
scroll to position [9873, 0]
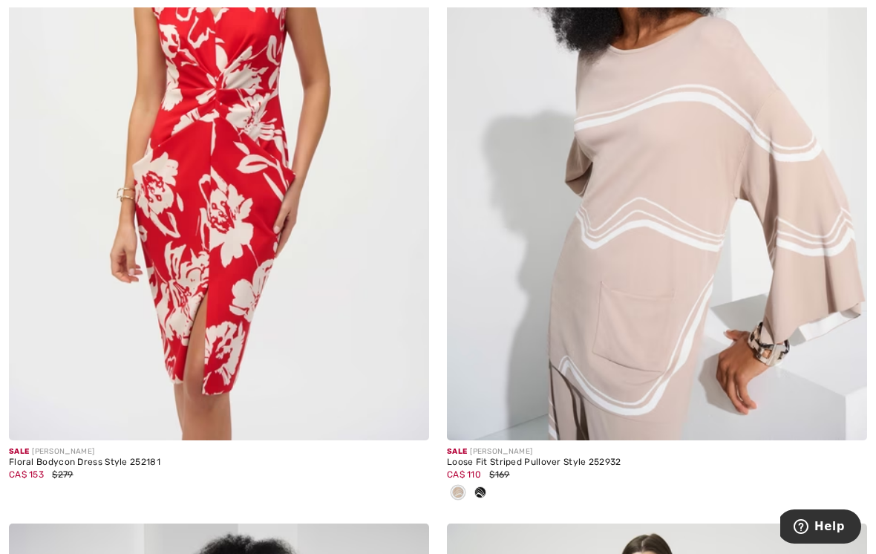
click at [651, 342] on img at bounding box center [657, 125] width 420 height 631
click at [677, 241] on img at bounding box center [657, 125] width 420 height 631
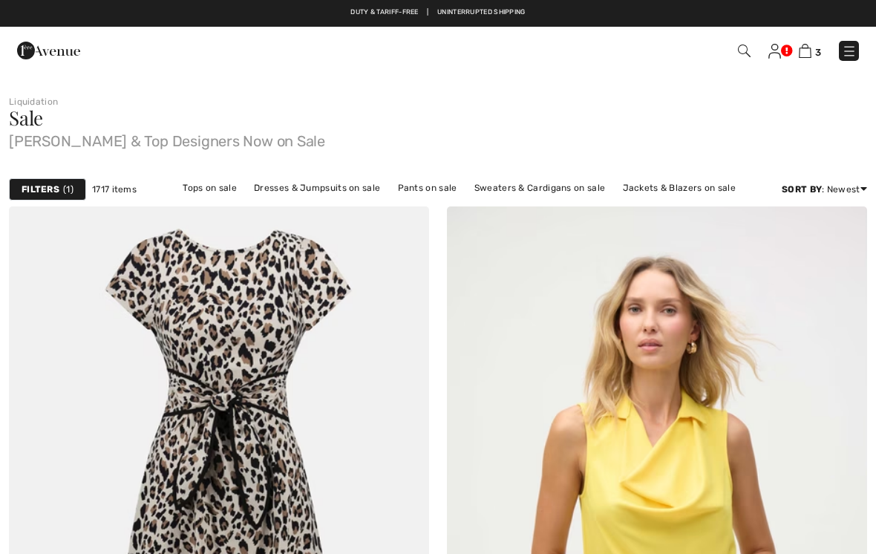
scroll to position [9896, 0]
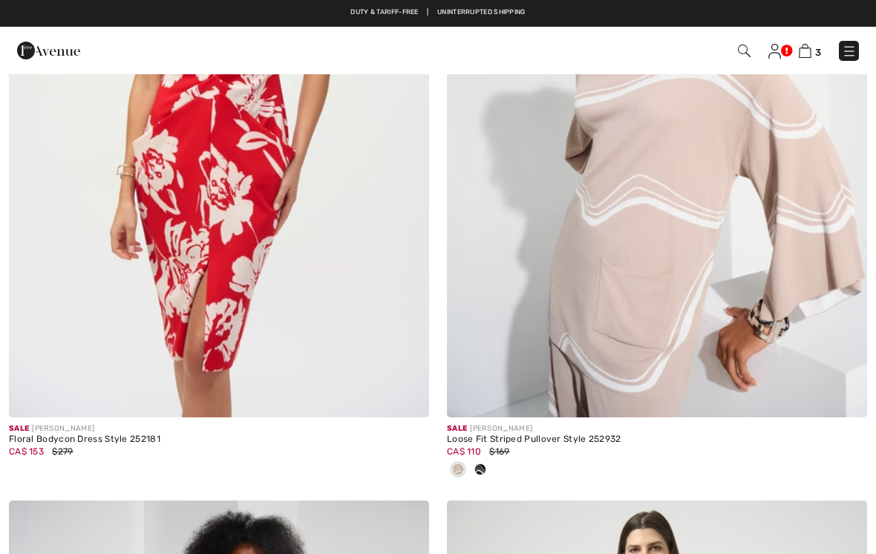
checkbox input "true"
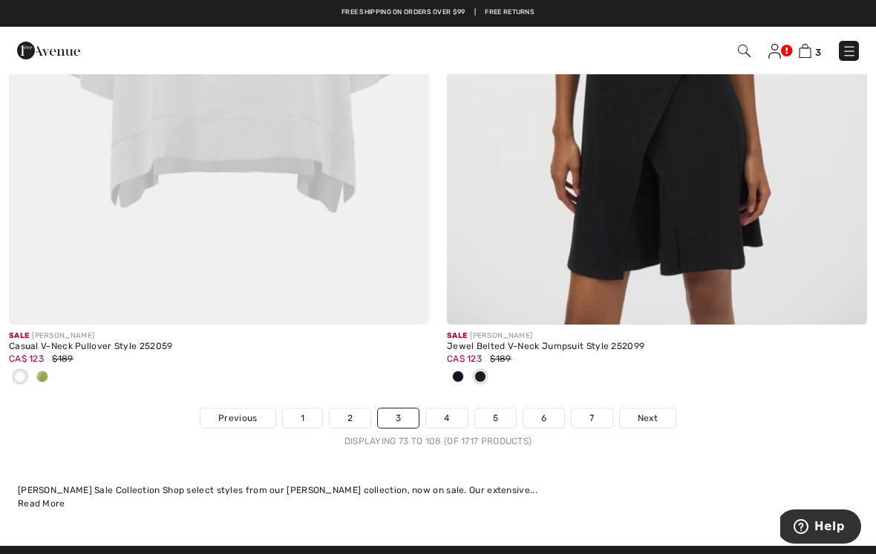
scroll to position [12794, 0]
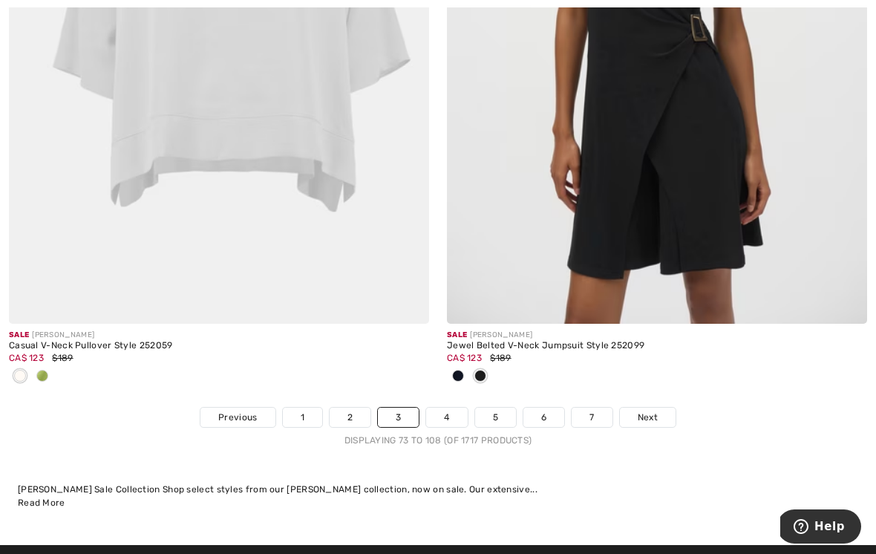
click at [658, 408] on link "Next" at bounding box center [648, 417] width 56 height 19
click at [649, 411] on span "Next" at bounding box center [648, 417] width 20 height 13
click at [644, 411] on span "Next" at bounding box center [648, 417] width 20 height 13
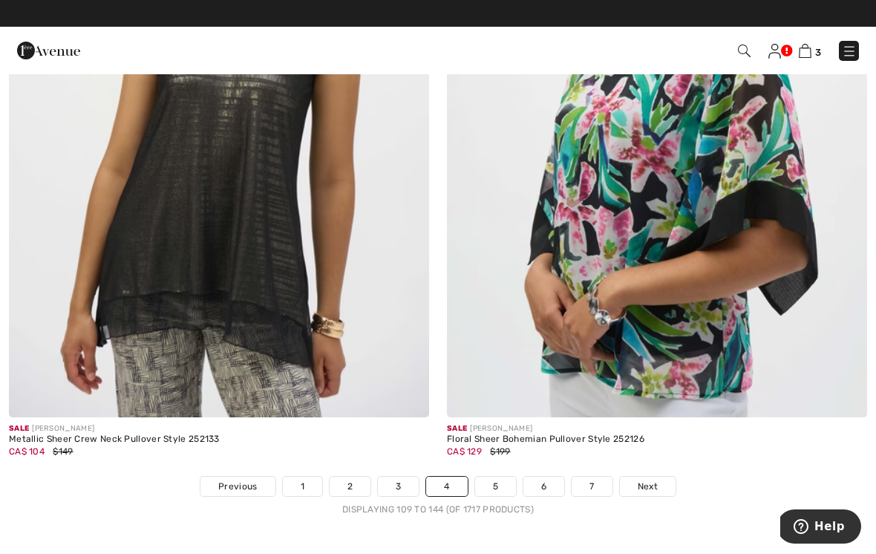
scroll to position [12576, 0]
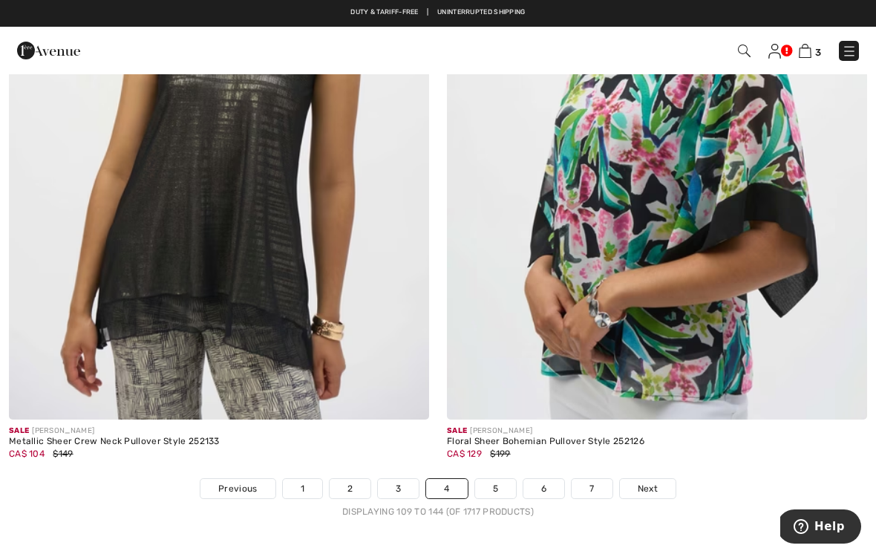
click at [643, 482] on span "Next" at bounding box center [648, 488] width 20 height 13
click at [645, 482] on span "Next" at bounding box center [648, 488] width 20 height 13
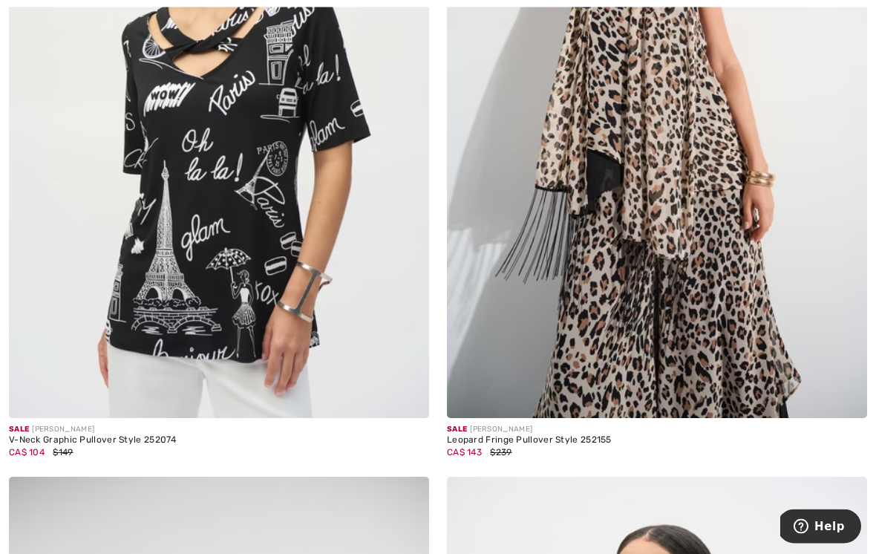
scroll to position [9034, 0]
click at [293, 285] on img at bounding box center [219, 103] width 420 height 631
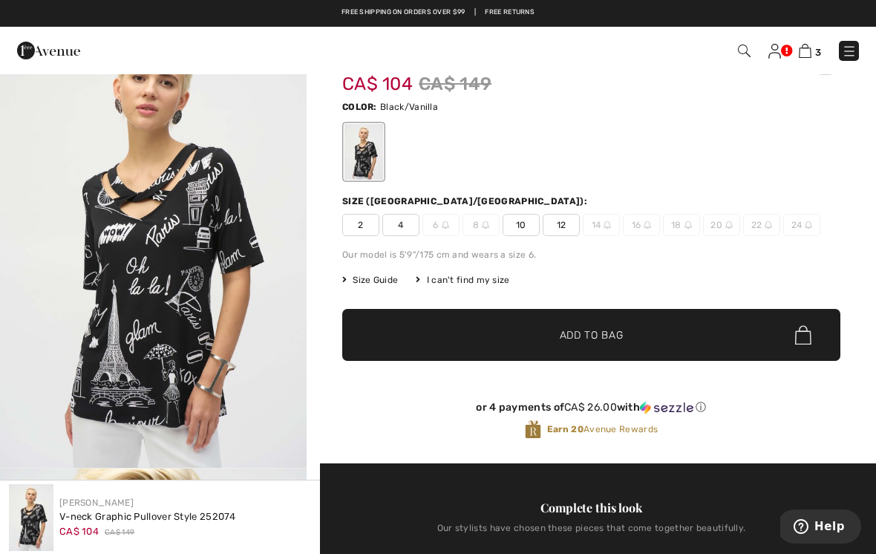
scroll to position [43, 0]
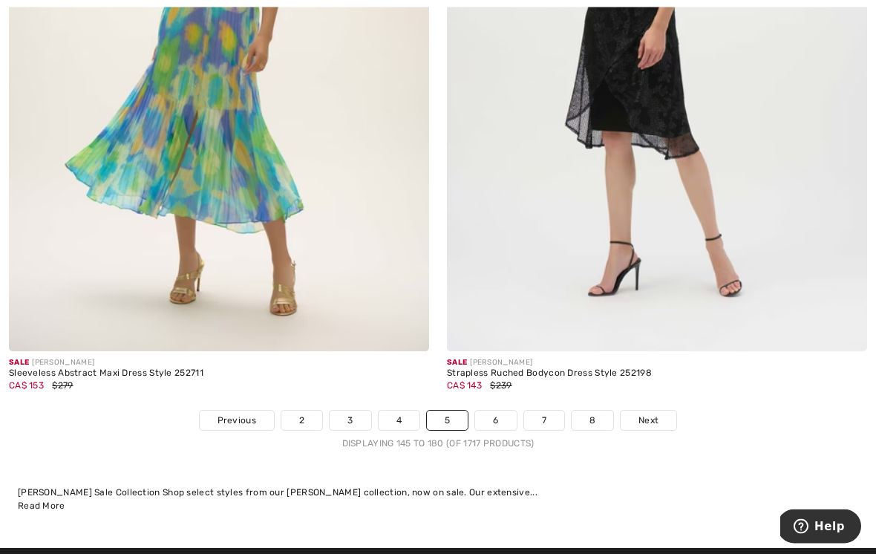
scroll to position [12634, 0]
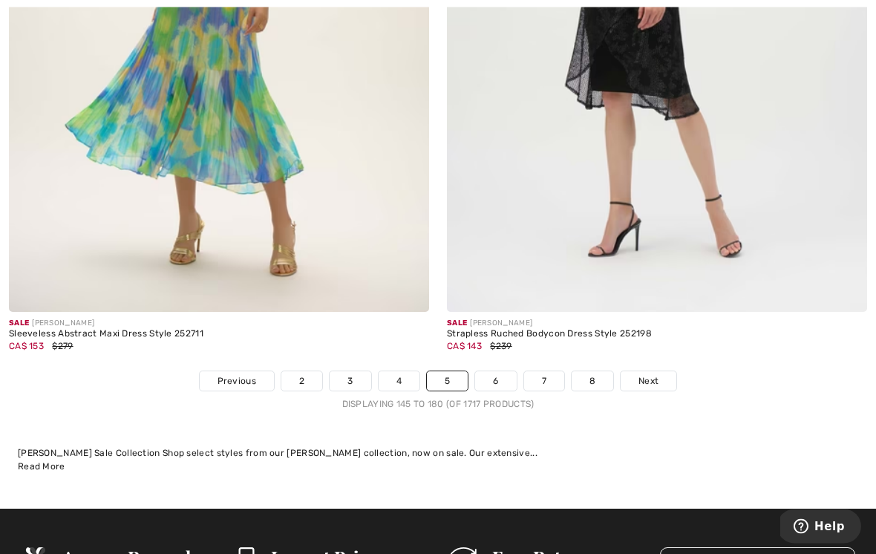
click at [645, 375] on span "Next" at bounding box center [649, 381] width 20 height 13
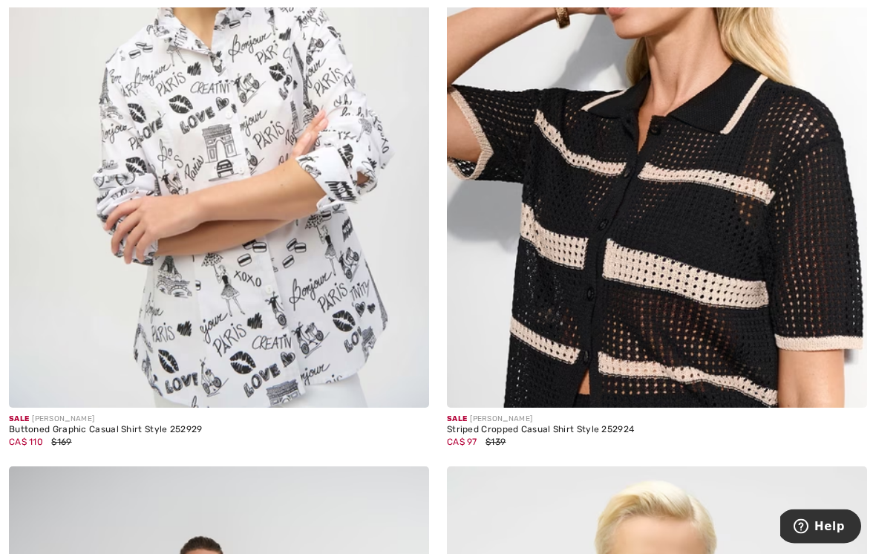
scroll to position [1118, 0]
click at [330, 348] on img at bounding box center [219, 92] width 420 height 631
click at [360, 306] on img at bounding box center [219, 92] width 420 height 631
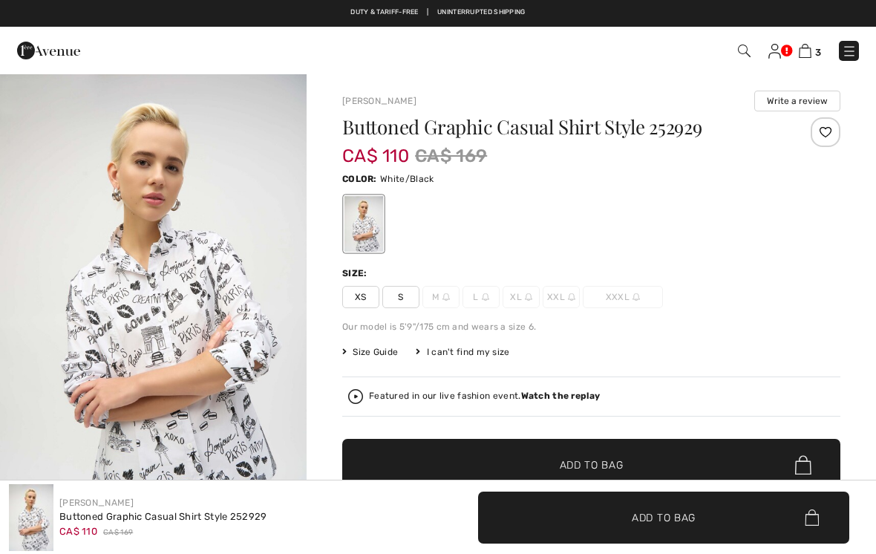
checkbox input "true"
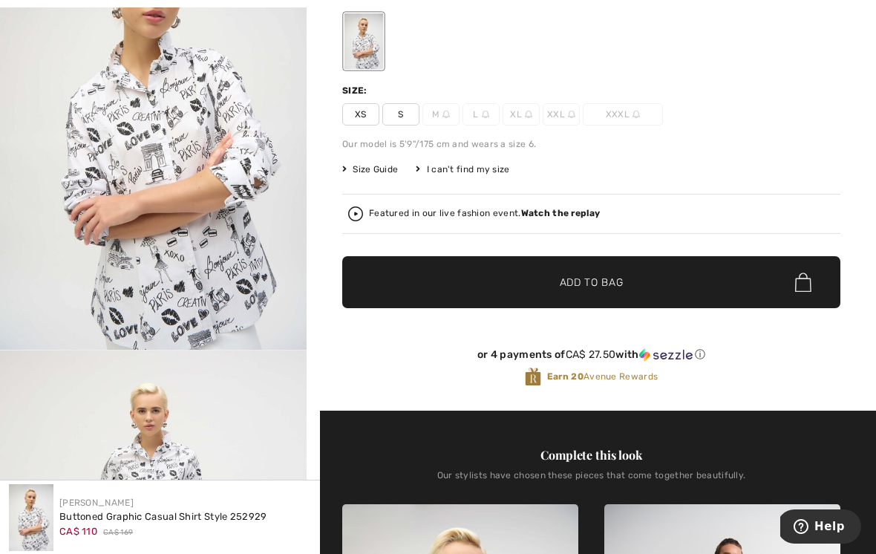
scroll to position [184, 0]
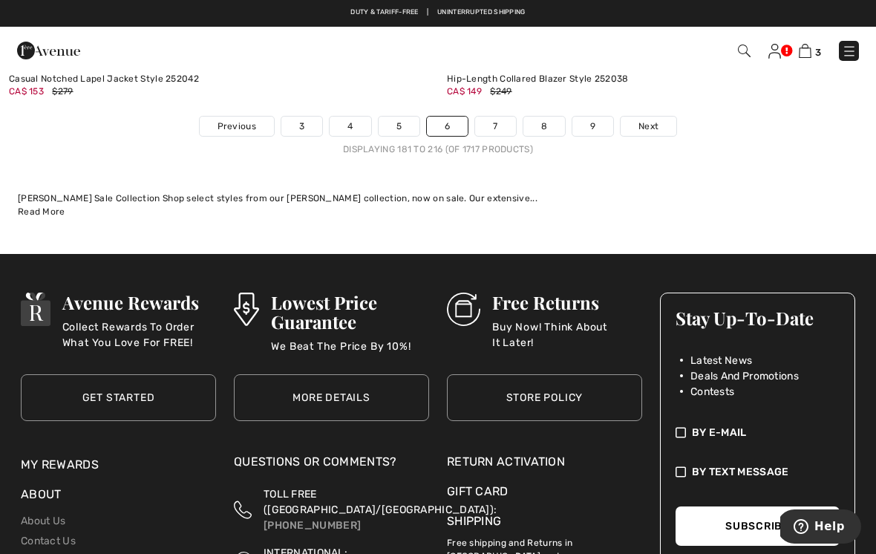
scroll to position [12790, 0]
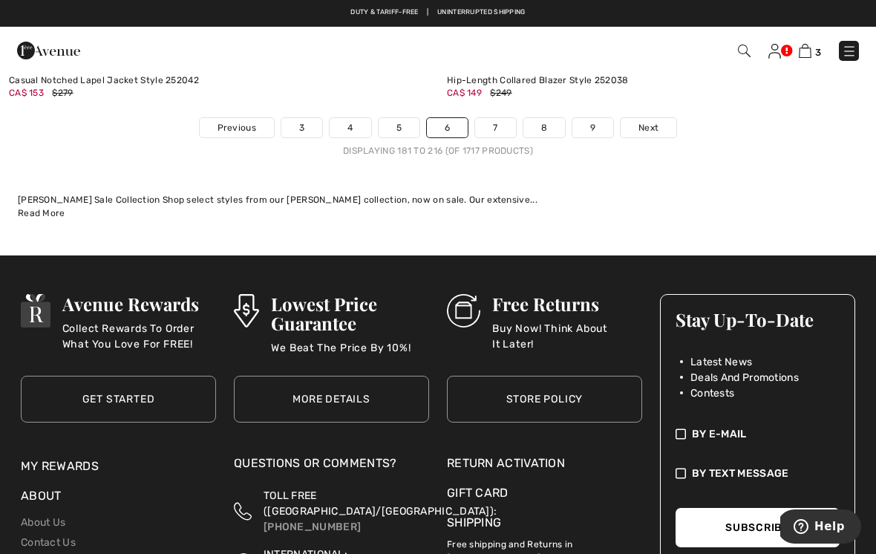
click at [654, 123] on span "Next" at bounding box center [649, 127] width 20 height 13
click at [639, 121] on span "Next" at bounding box center [649, 127] width 20 height 13
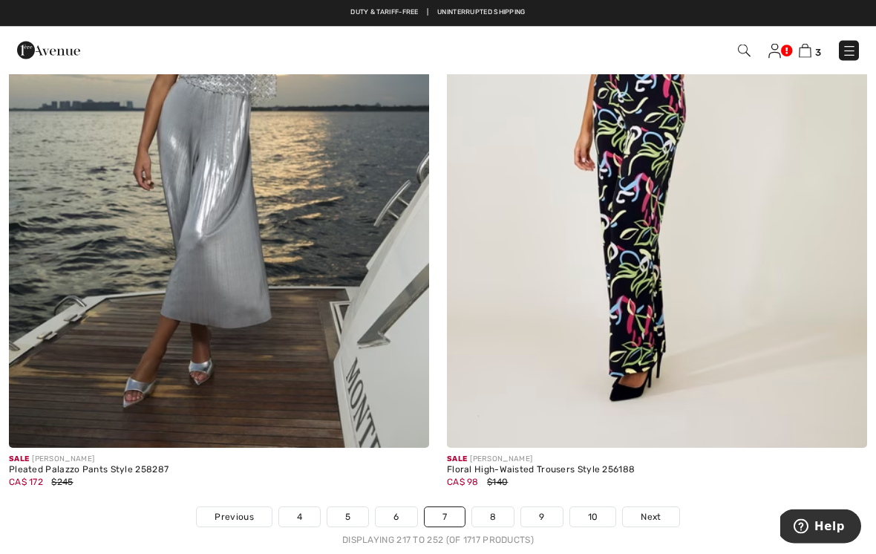
scroll to position [12668, 0]
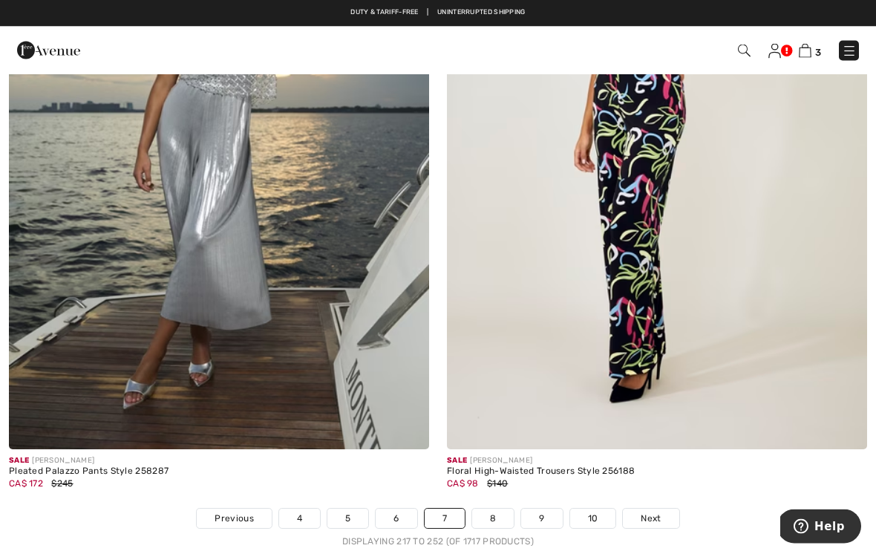
click at [652, 512] on span "Next" at bounding box center [651, 518] width 20 height 13
click at [645, 512] on span "Next" at bounding box center [651, 518] width 20 height 13
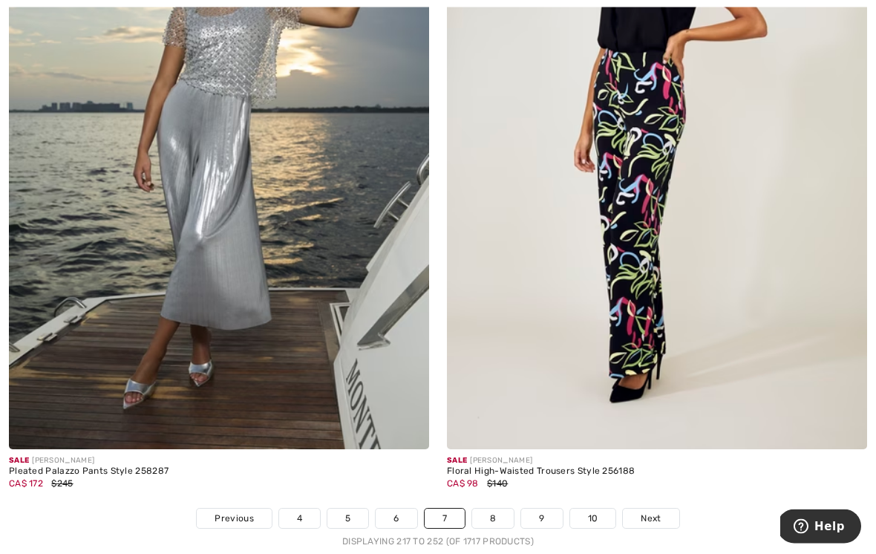
scroll to position [12692, 0]
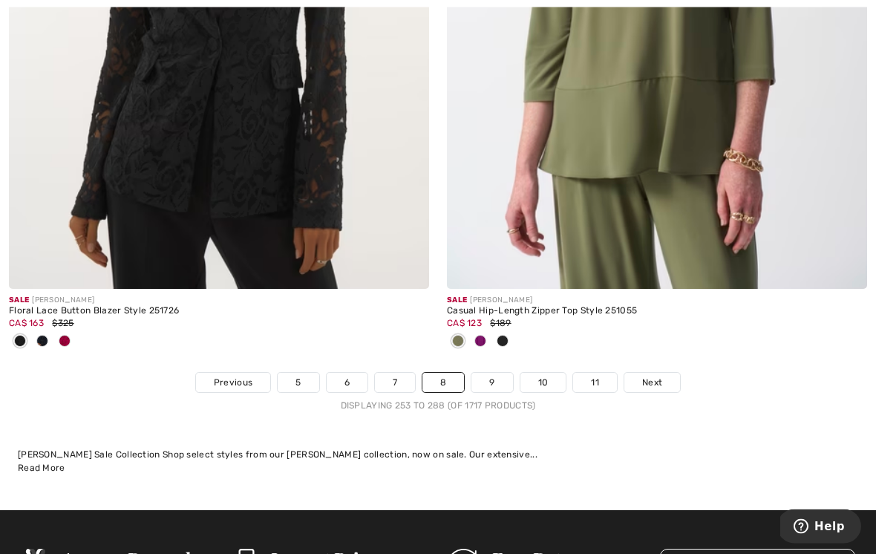
scroll to position [12756, 0]
click at [642, 376] on span "Next" at bounding box center [652, 382] width 20 height 13
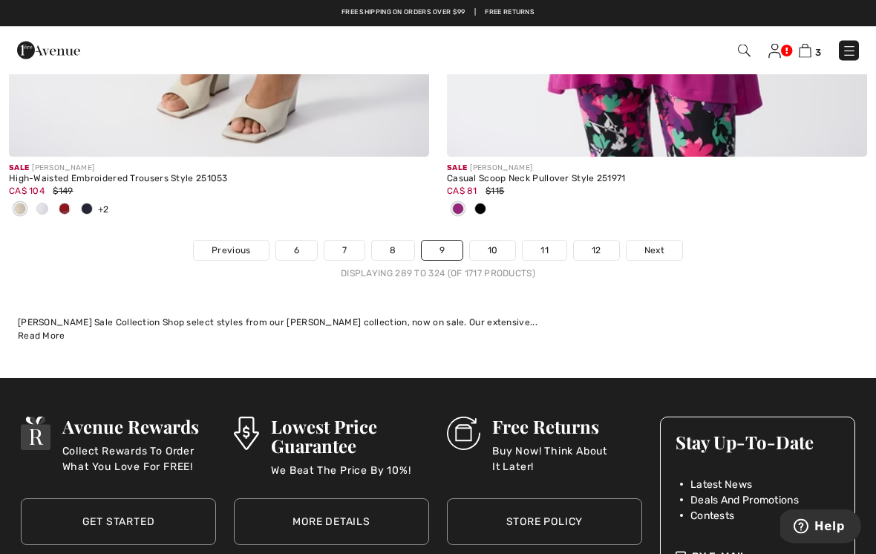
scroll to position [13073, 0]
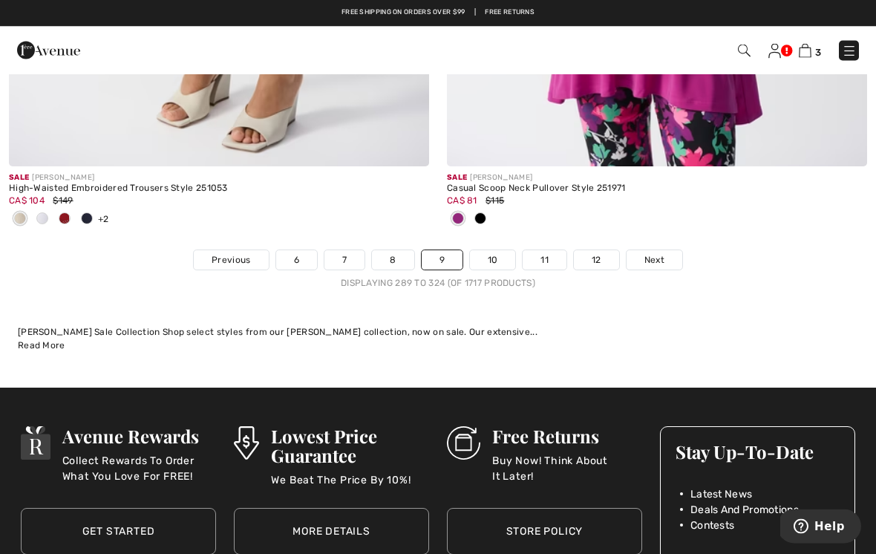
click at [650, 254] on span "Next" at bounding box center [655, 260] width 20 height 13
click at [654, 254] on span "Next" at bounding box center [655, 260] width 20 height 13
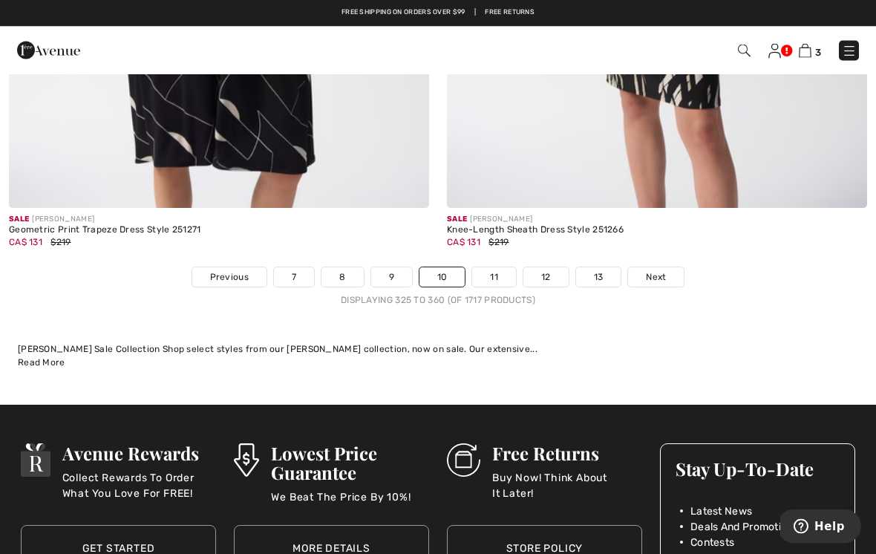
scroll to position [12955, 0]
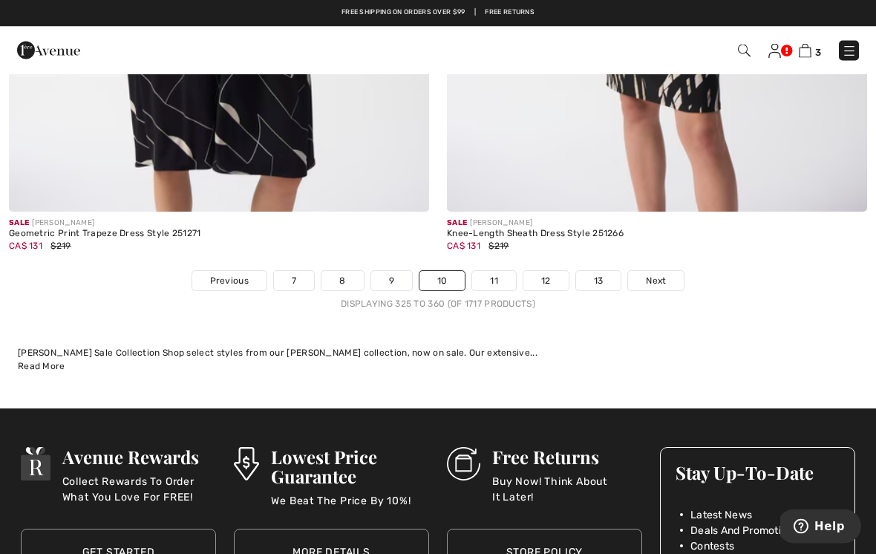
click at [665, 275] on span "Next" at bounding box center [656, 281] width 20 height 13
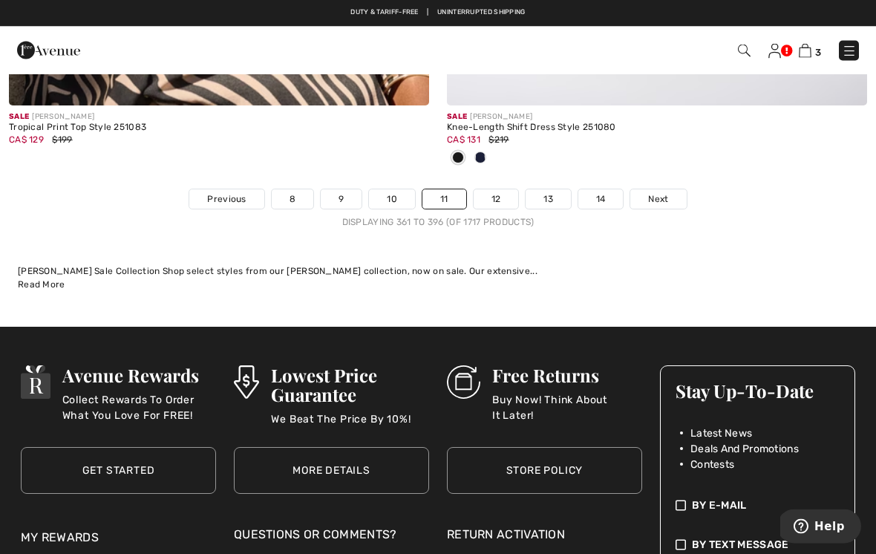
scroll to position [12792, 0]
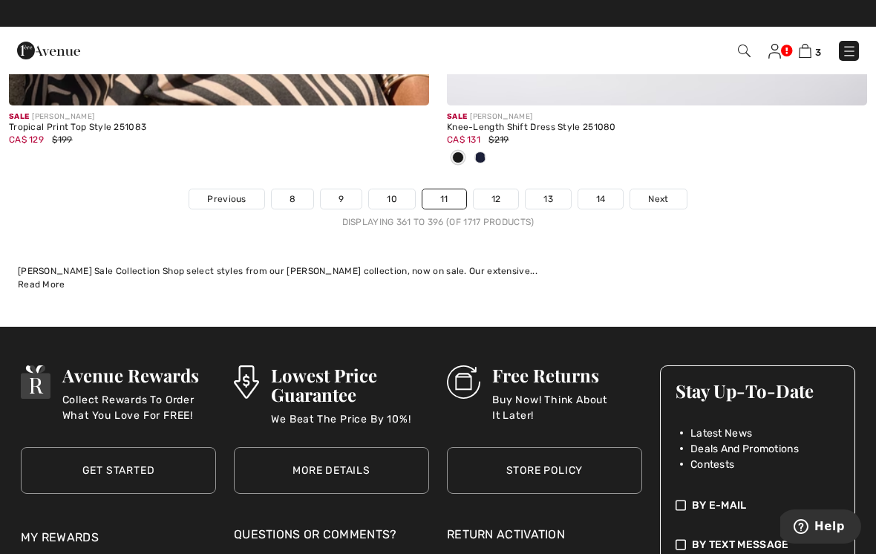
click at [651, 196] on link "Next" at bounding box center [659, 198] width 56 height 19
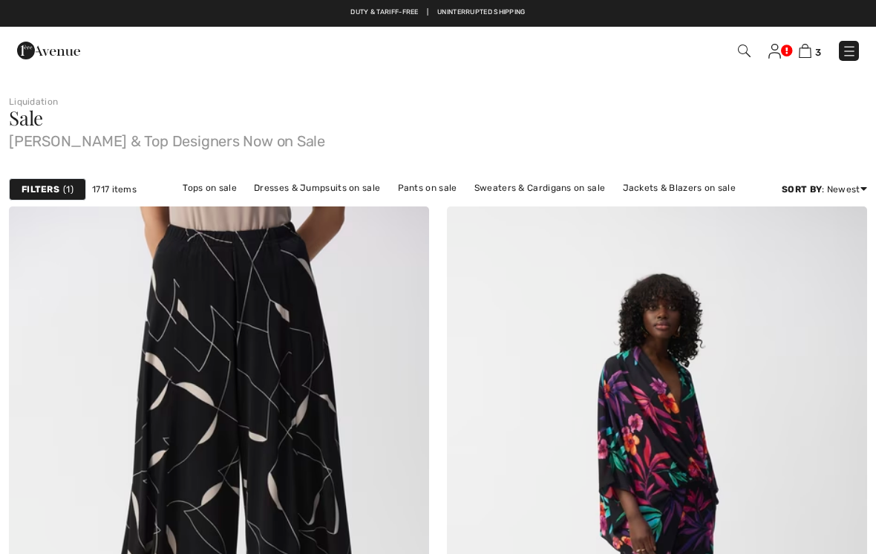
checkbox input "true"
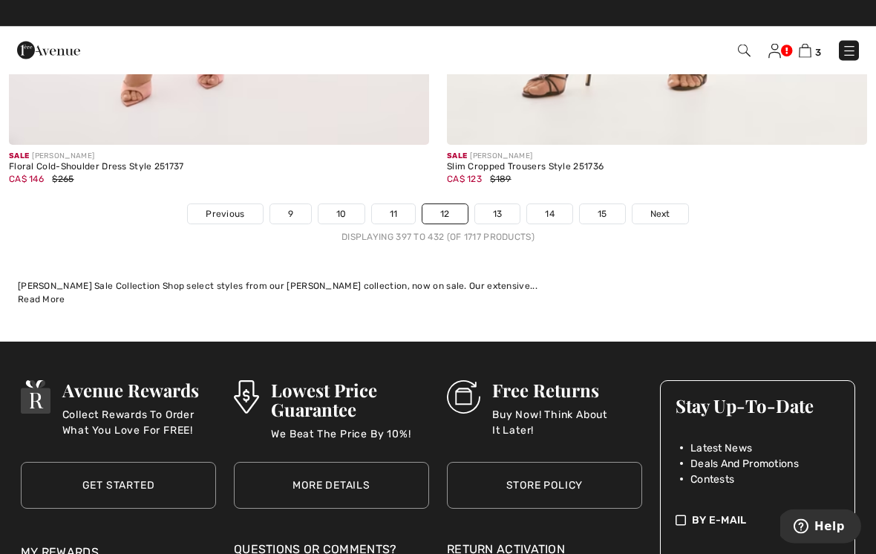
scroll to position [12912, 0]
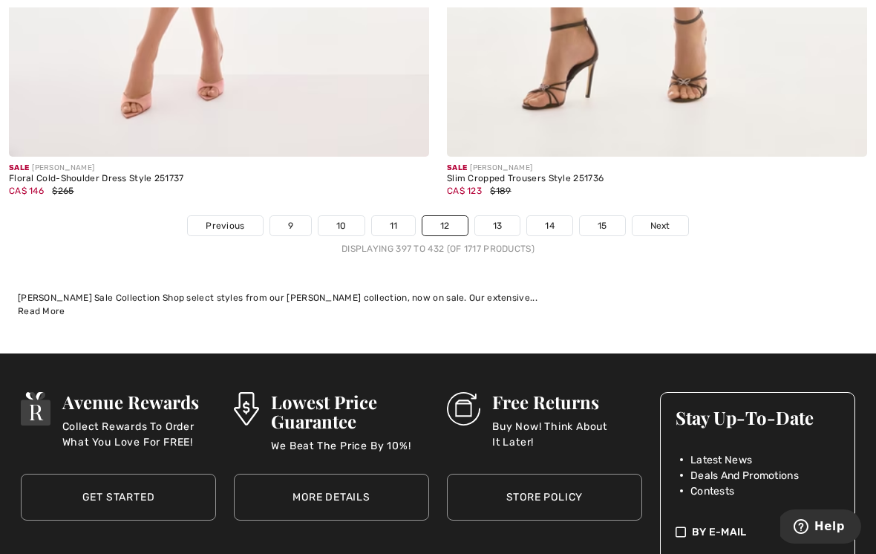
click at [501, 216] on link "13" at bounding box center [497, 225] width 45 height 19
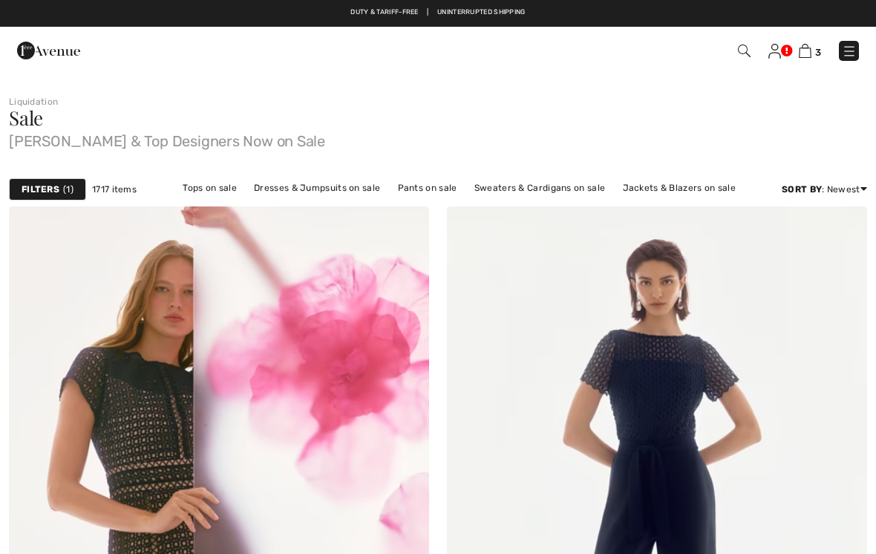
checkbox input "true"
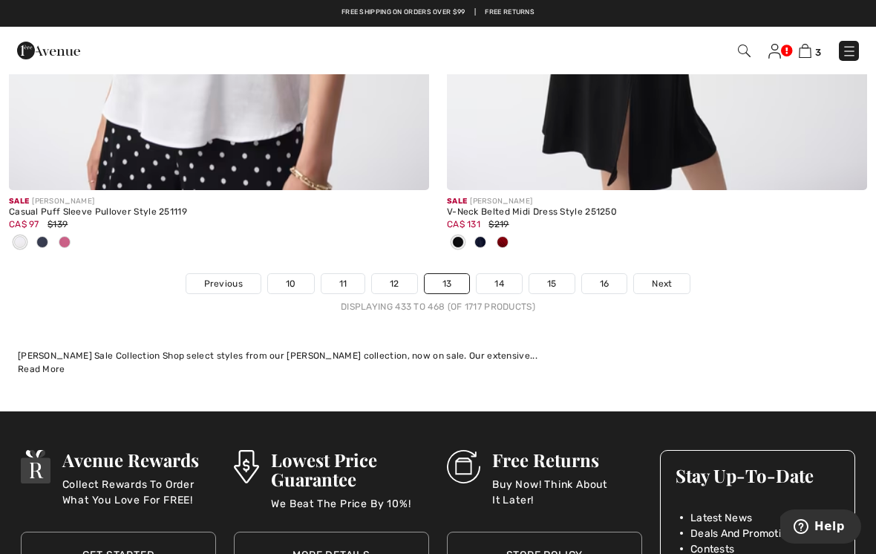
scroll to position [12868, 0]
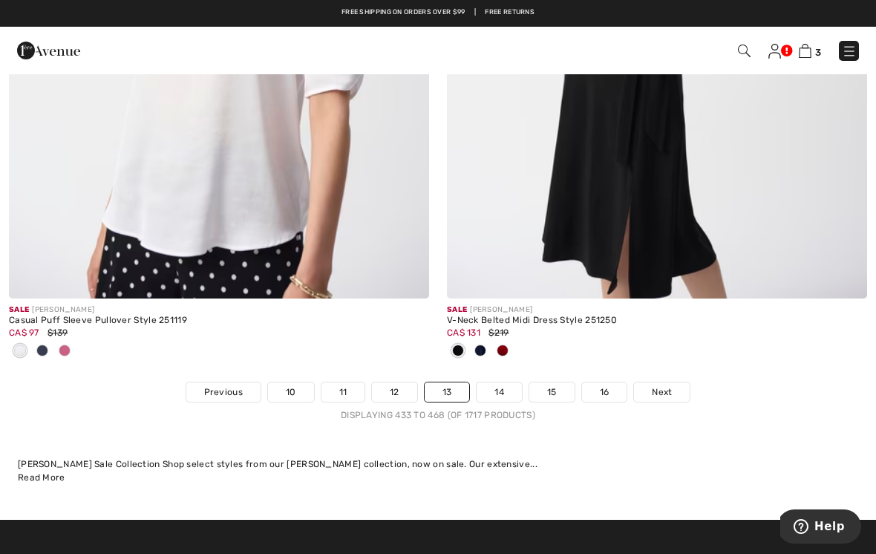
click at [665, 385] on span "Next" at bounding box center [662, 391] width 20 height 13
